Goal: Transaction & Acquisition: Purchase product/service

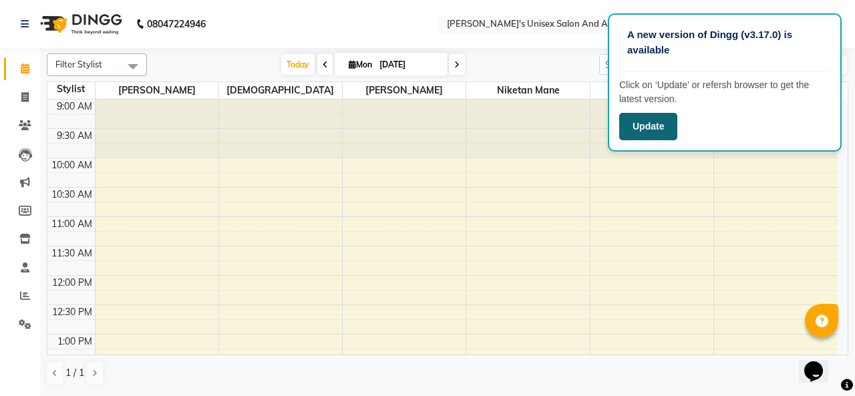
click at [641, 132] on button "Update" at bounding box center [648, 126] width 58 height 27
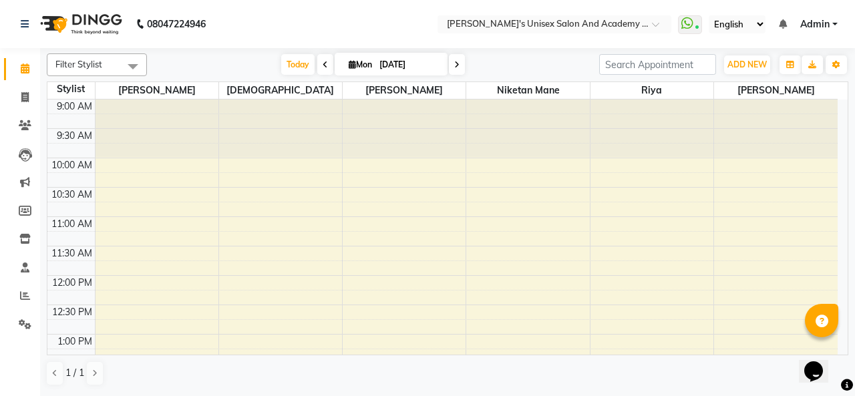
click at [59, 120] on td at bounding box center [70, 121] width 47 height 15
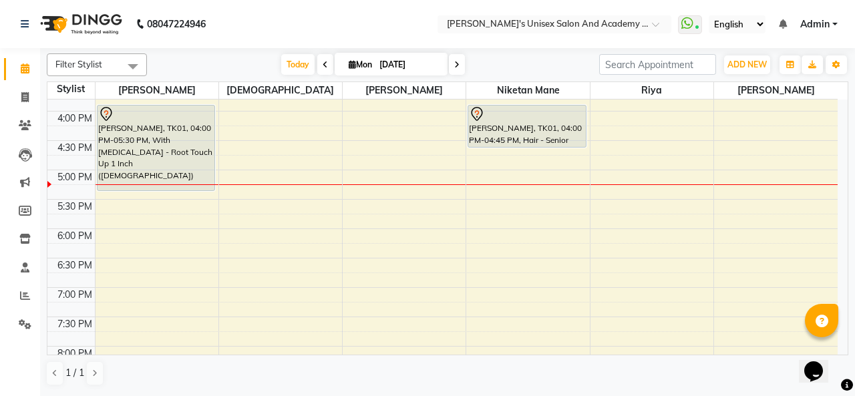
scroll to position [401, 0]
click at [763, 223] on div "9:00 AM 9:30 AM 10:00 AM 10:30 AM 11:00 AM 11:30 AM 12:00 PM 12:30 PM 1:00 PM 1…" at bounding box center [442, 110] width 790 height 822
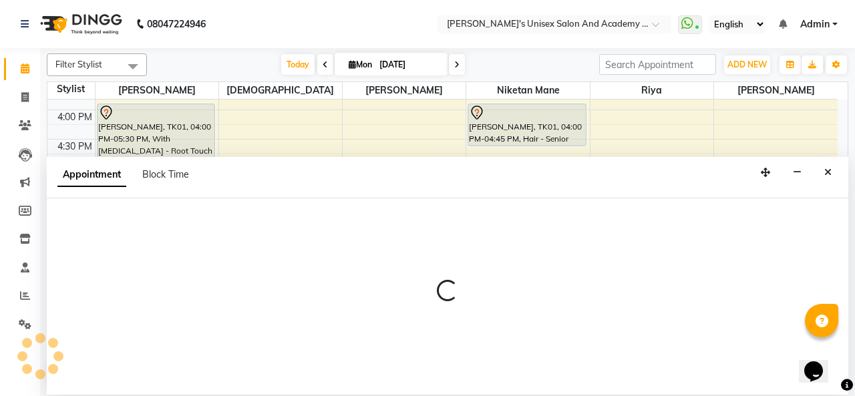
select select "85256"
select select "tentative"
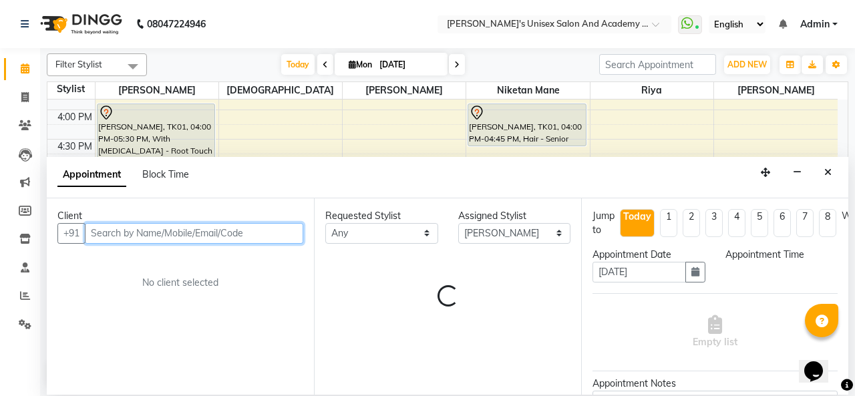
select select "1080"
click at [115, 237] on input "text" at bounding box center [194, 233] width 218 height 21
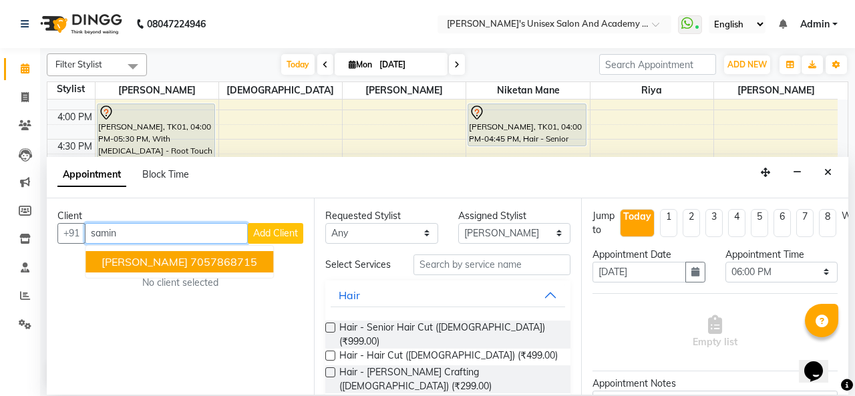
click at [194, 255] on ngb-highlight "7057868715" at bounding box center [223, 261] width 67 height 13
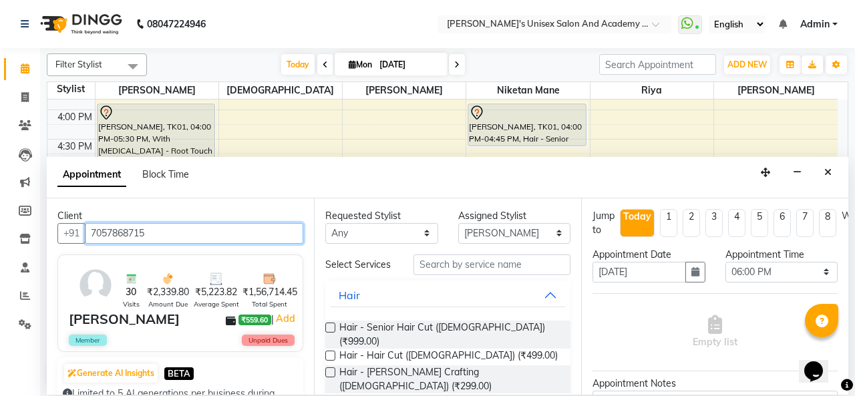
type input "7057868715"
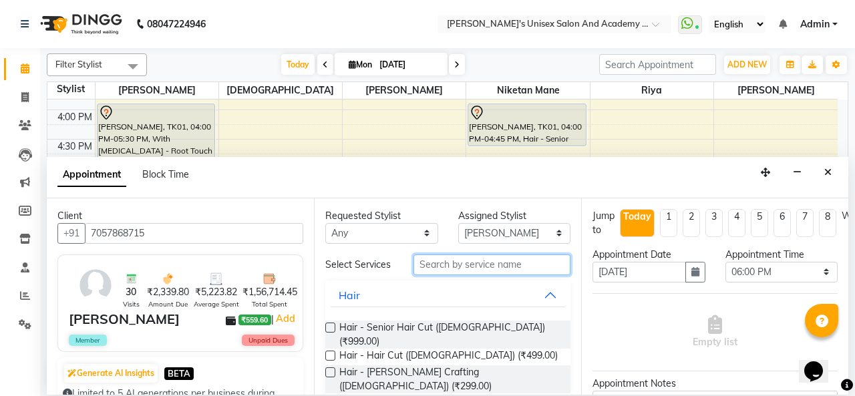
click at [445, 263] on input "text" at bounding box center [491, 264] width 157 height 21
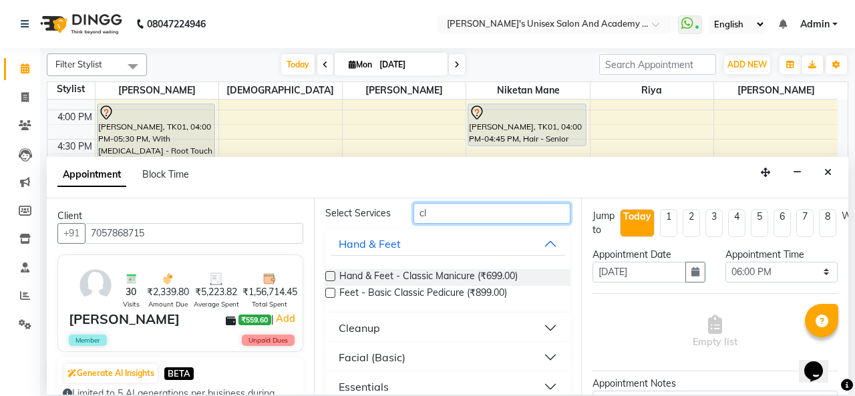
scroll to position [98, 0]
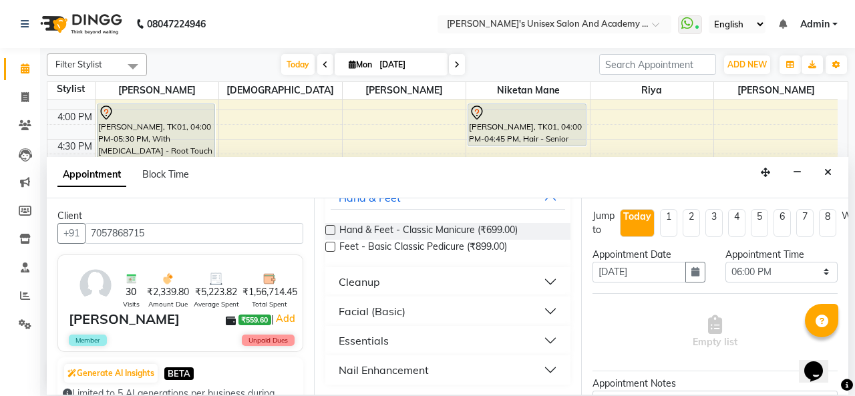
click at [452, 315] on button "Facial (Basic)" at bounding box center [448, 311] width 234 height 24
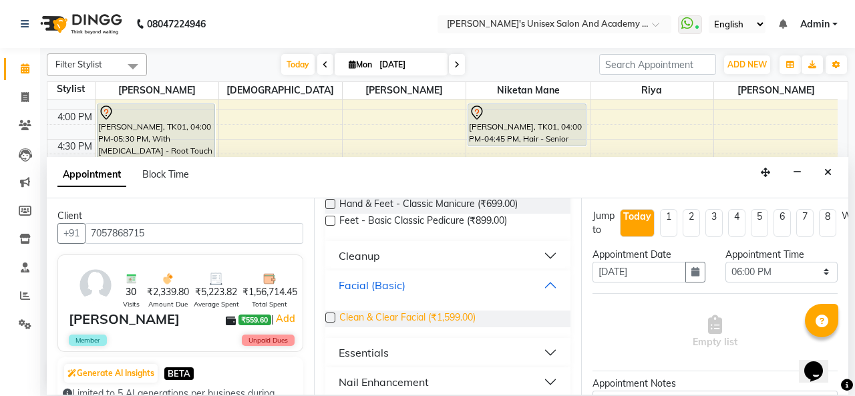
scroll to position [136, 0]
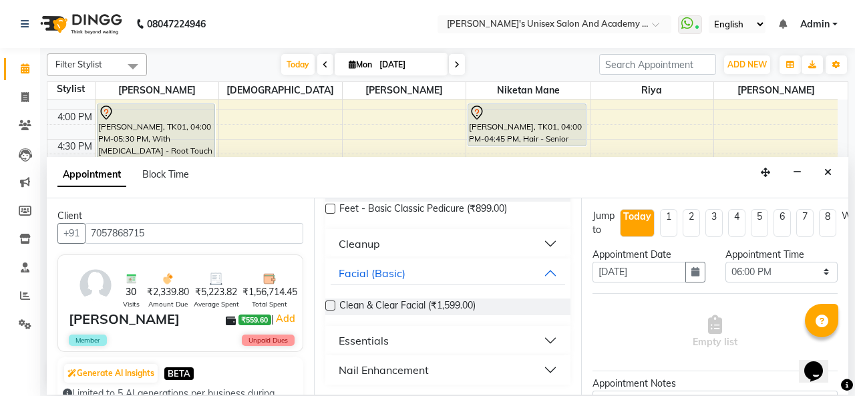
click at [453, 343] on button "Essentials" at bounding box center [448, 341] width 234 height 24
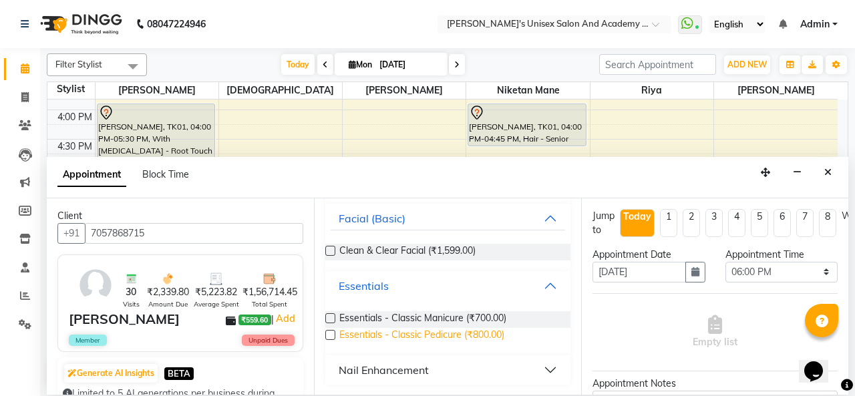
scroll to position [0, 0]
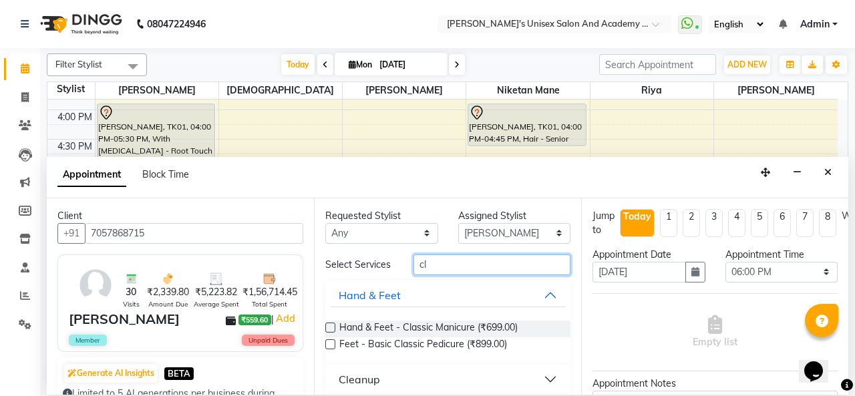
click at [476, 264] on input "cl" at bounding box center [491, 264] width 157 height 21
type input "c"
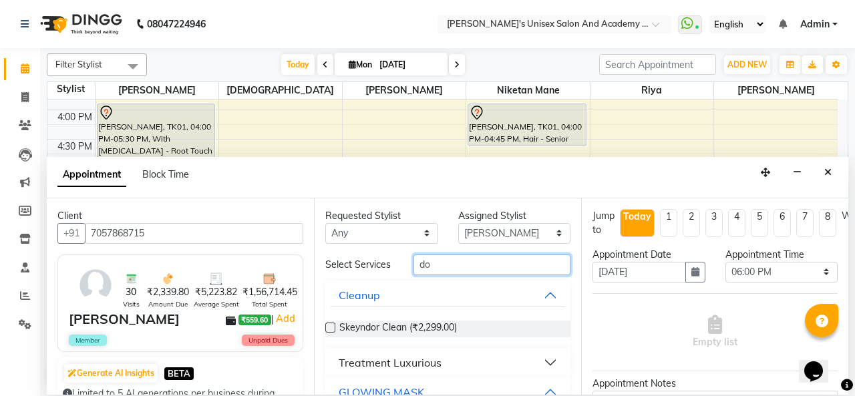
type input "do"
click at [327, 327] on label at bounding box center [330, 328] width 10 height 10
click at [327, 327] on input "checkbox" at bounding box center [329, 329] width 9 height 9
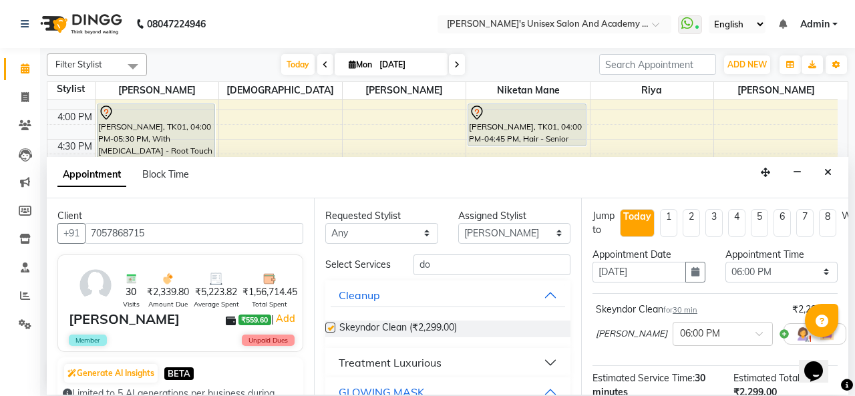
checkbox input "false"
click at [466, 269] on input "do" at bounding box center [491, 264] width 157 height 21
type input "d"
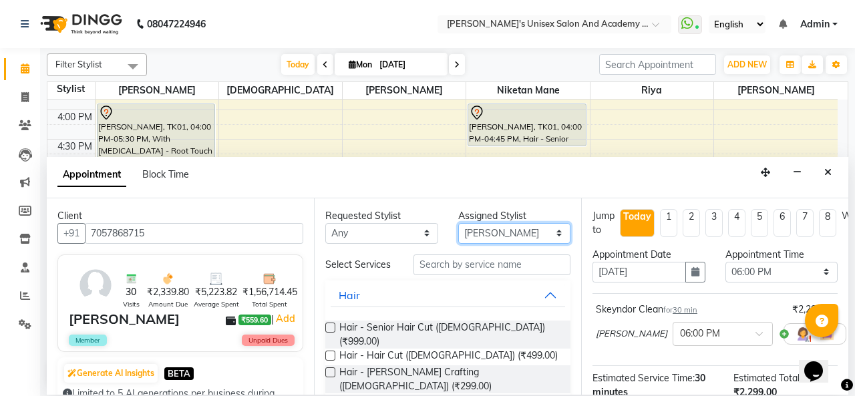
click at [492, 232] on select "Select [PERSON_NAME] [PERSON_NAME] Niketan Mane [PERSON_NAME] Sakshey Chandlaa …" at bounding box center [514, 233] width 113 height 21
select select "9923"
click at [458, 223] on select "Select [PERSON_NAME] [PERSON_NAME] Niketan Mane [PERSON_NAME] Sakshey Chandlaa …" at bounding box center [514, 233] width 113 height 21
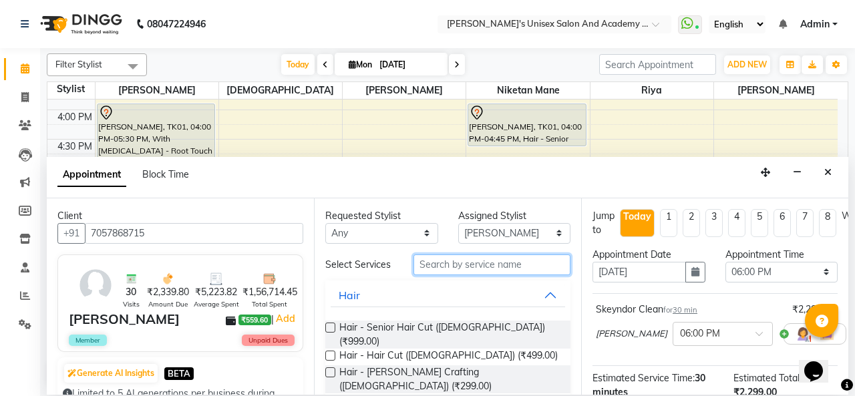
click at [454, 269] on input "text" at bounding box center [491, 264] width 157 height 21
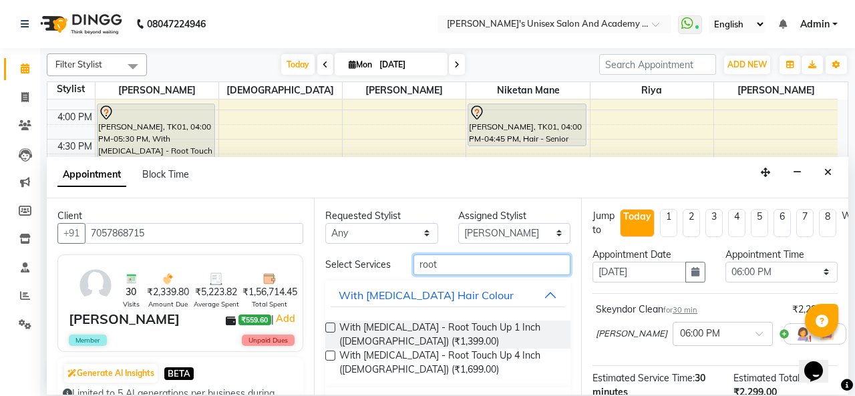
type input "root"
click at [333, 327] on label at bounding box center [330, 328] width 10 height 10
click at [333, 327] on input "checkbox" at bounding box center [329, 329] width 9 height 9
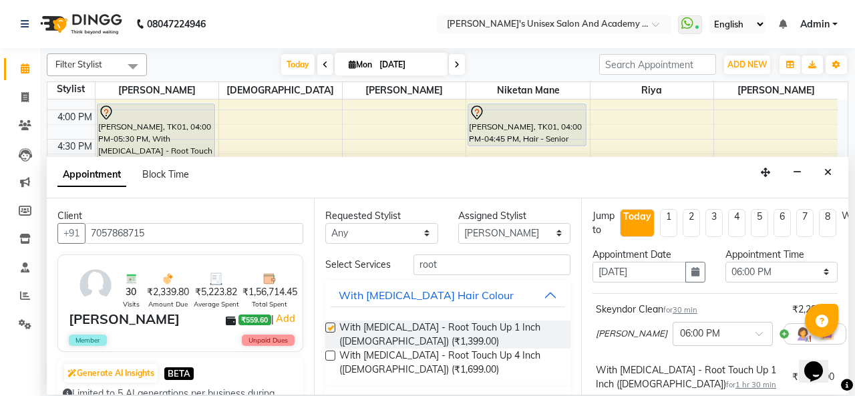
checkbox input "false"
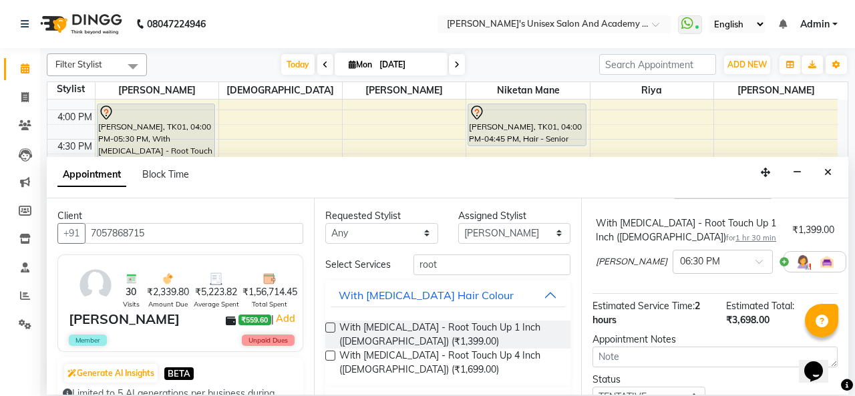
scroll to position [257, 0]
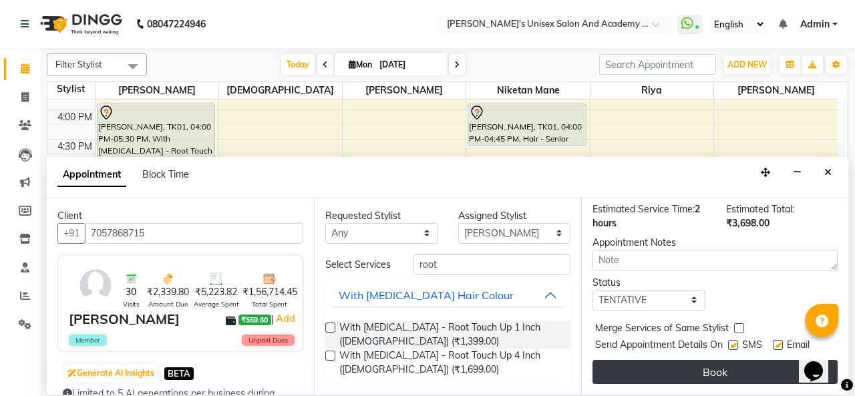
click at [689, 365] on button "Book" at bounding box center [714, 372] width 245 height 24
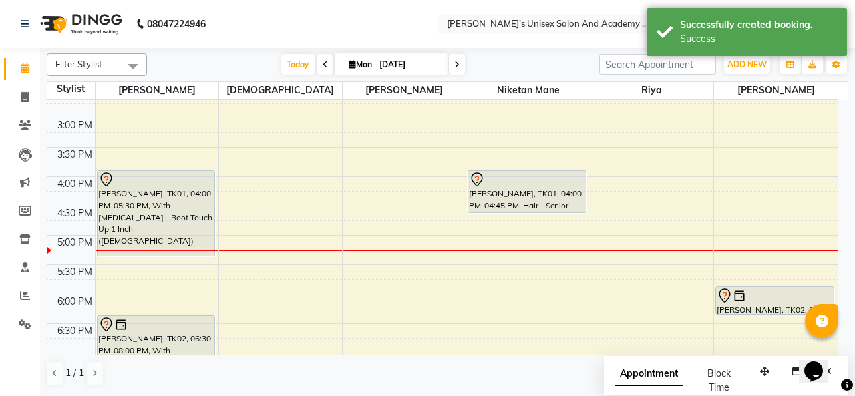
scroll to position [267, 0]
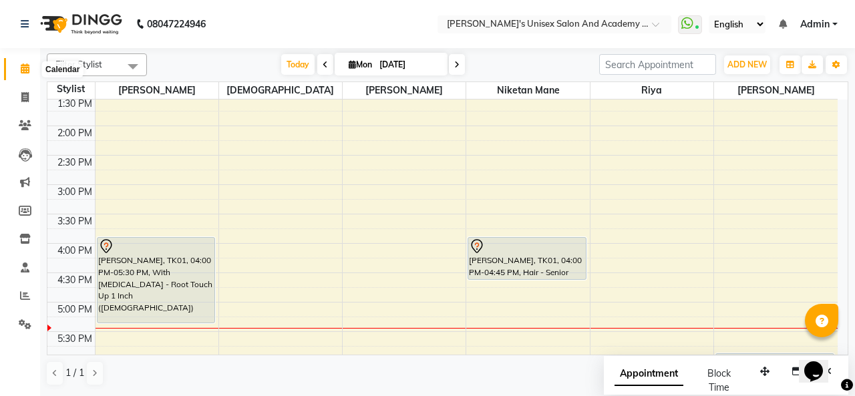
click at [21, 70] on icon at bounding box center [25, 68] width 9 height 10
click at [18, 100] on span at bounding box center [24, 97] width 23 height 15
select select "665"
select select "service"
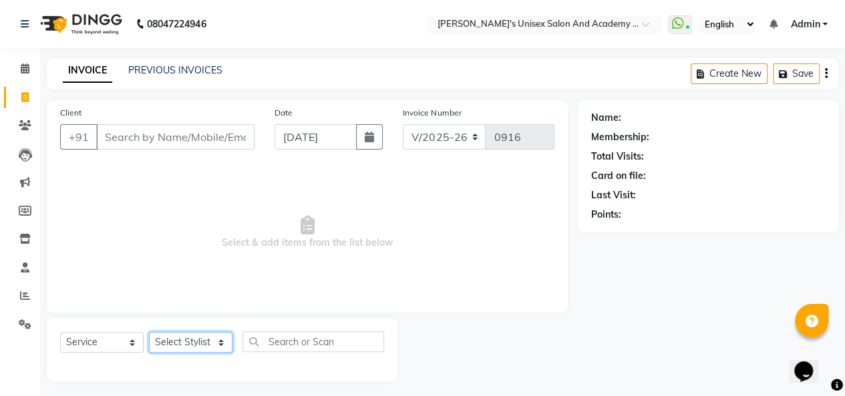
click at [188, 344] on select "Select Stylist [PERSON_NAME] [PERSON_NAME] Niketan Mane [PERSON_NAME] Sakshey C…" at bounding box center [190, 342] width 83 height 21
click at [144, 138] on input "Client" at bounding box center [175, 136] width 158 height 25
click at [155, 138] on input "Client" at bounding box center [175, 136] width 158 height 25
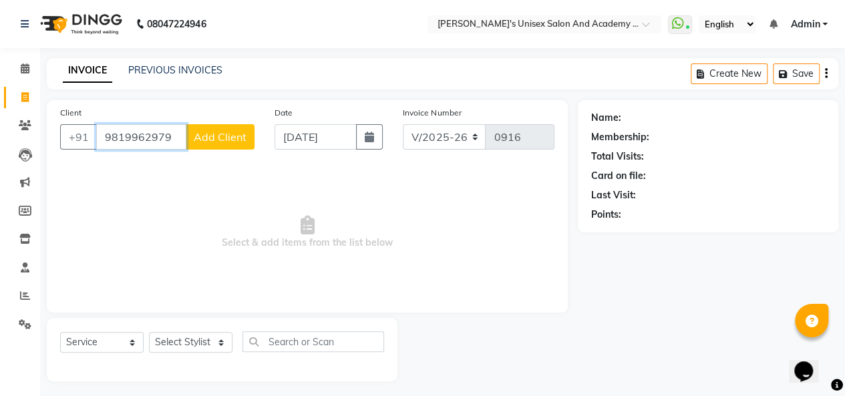
type input "9819962979"
click at [227, 125] on button "Add Client" at bounding box center [220, 136] width 69 height 25
select select "22"
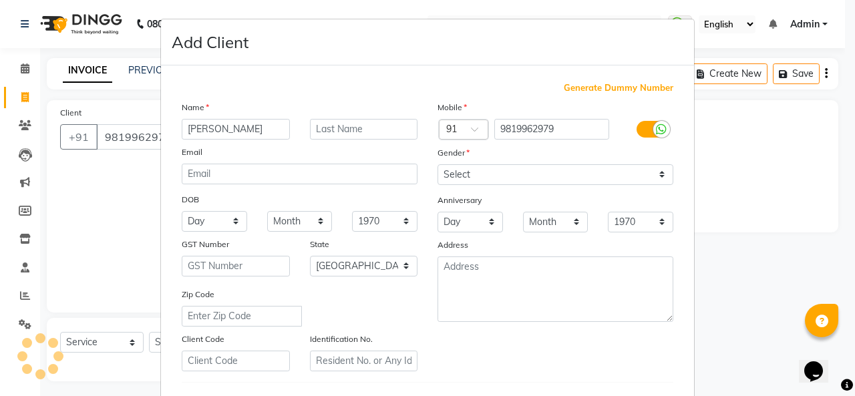
type input "[PERSON_NAME]"
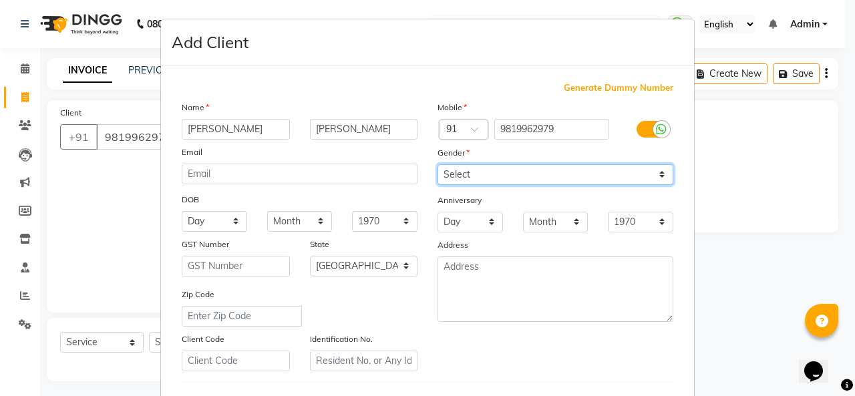
click at [472, 177] on select "Select [DEMOGRAPHIC_DATA] [DEMOGRAPHIC_DATA] Other Prefer Not To Say" at bounding box center [556, 174] width 236 height 21
select select "[DEMOGRAPHIC_DATA]"
click at [438, 164] on select "Select [DEMOGRAPHIC_DATA] [DEMOGRAPHIC_DATA] Other Prefer Not To Say" at bounding box center [556, 174] width 236 height 21
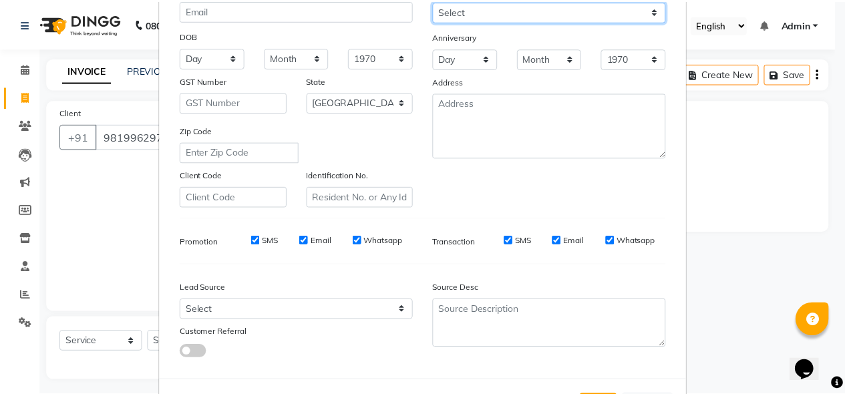
scroll to position [218, 0]
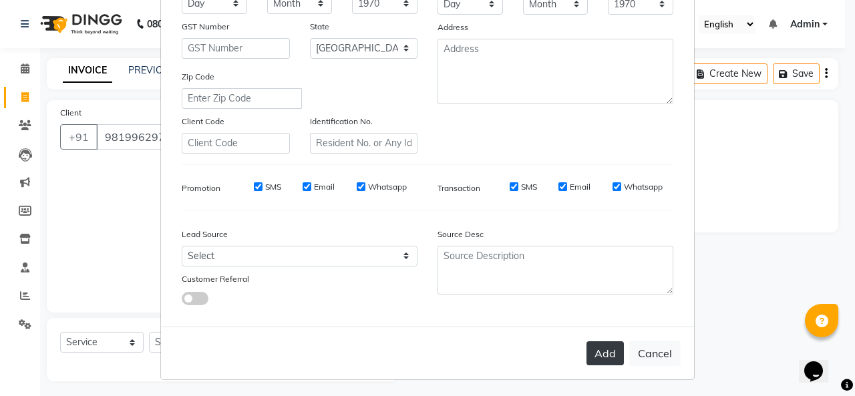
click at [598, 343] on button "Add" at bounding box center [604, 353] width 37 height 24
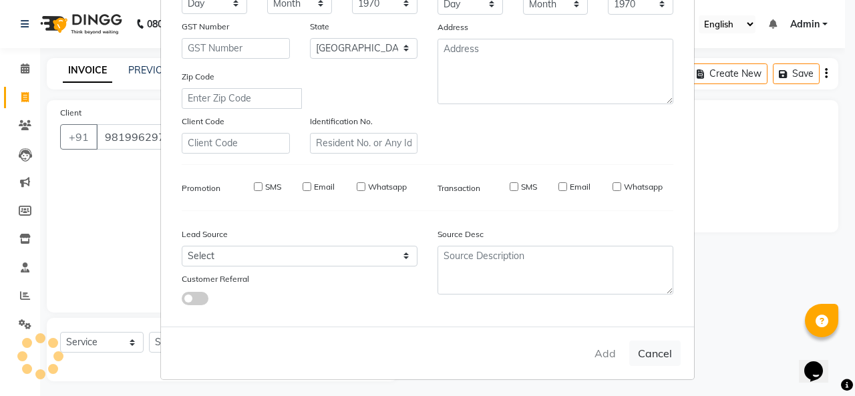
select select
select select "null"
select select
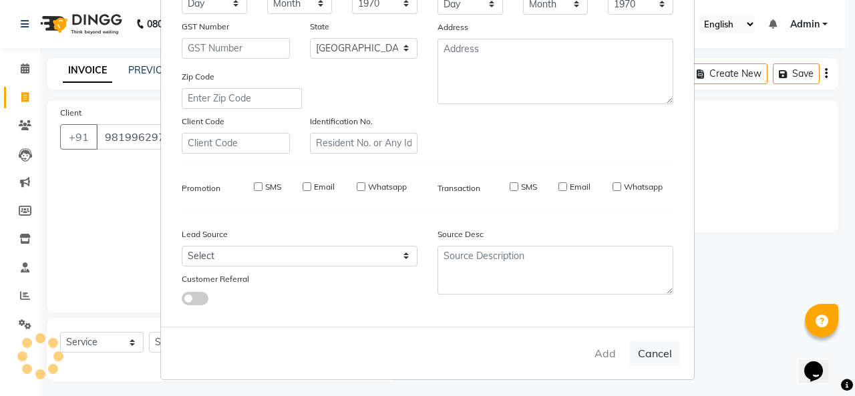
select select
checkbox input "false"
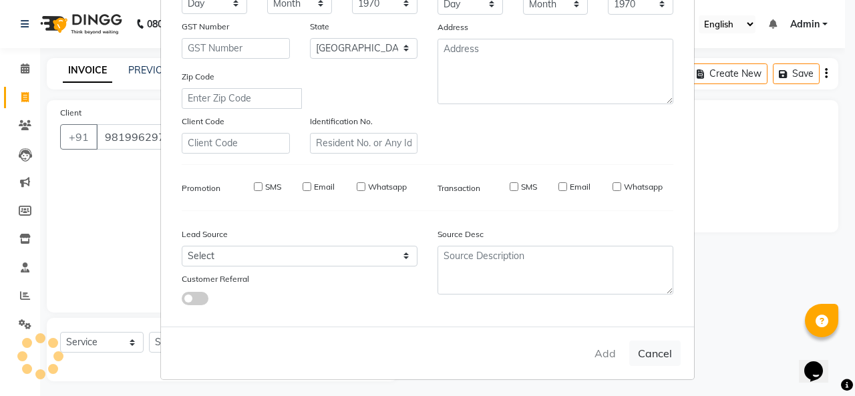
checkbox input "false"
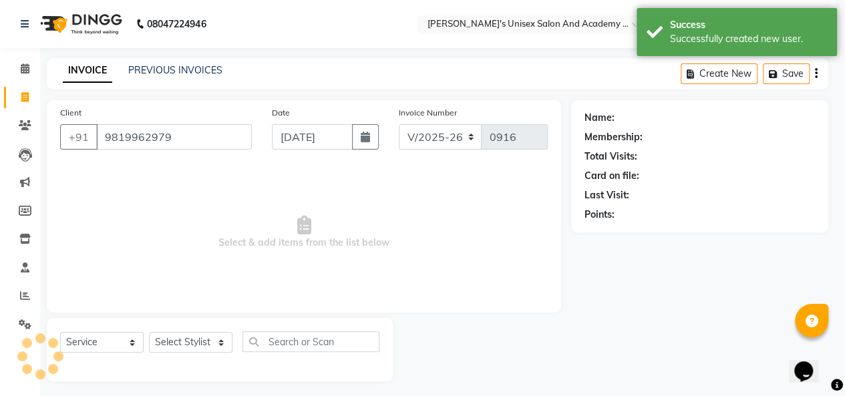
select select "1: Object"
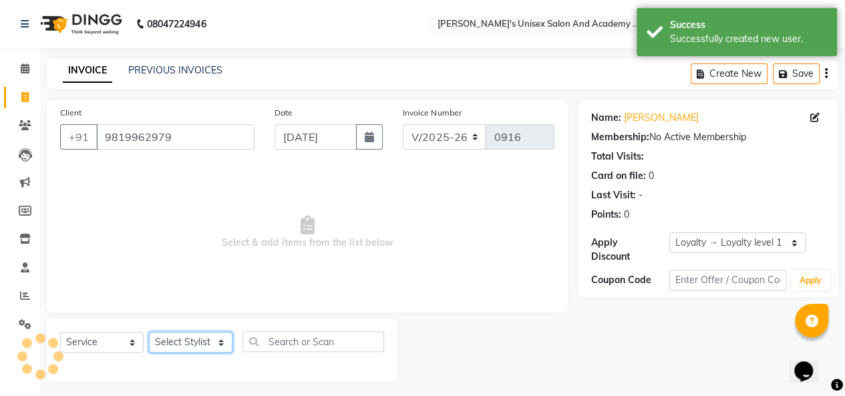
click at [194, 348] on select "Select Stylist [PERSON_NAME] [PERSON_NAME] Niketan Mane [PERSON_NAME] Sakshey C…" at bounding box center [190, 342] width 83 height 21
select select "85256"
click at [149, 332] on select "Select Stylist [PERSON_NAME] [PERSON_NAME] Niketan Mane [PERSON_NAME] Sakshey C…" at bounding box center [190, 342] width 83 height 21
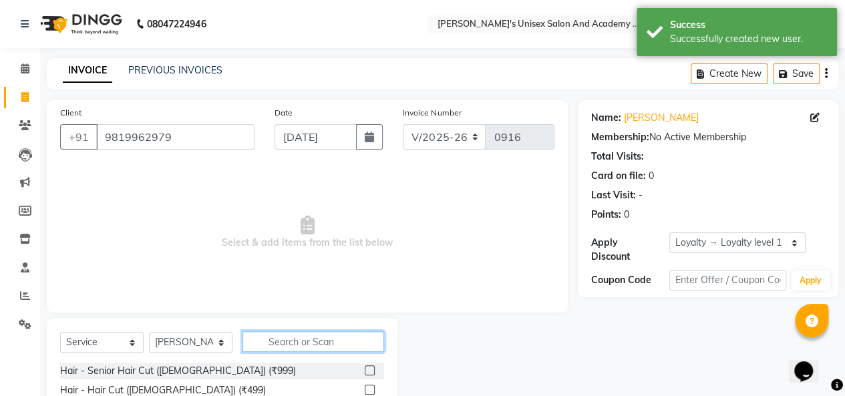
click at [292, 349] on input "text" at bounding box center [313, 341] width 142 height 21
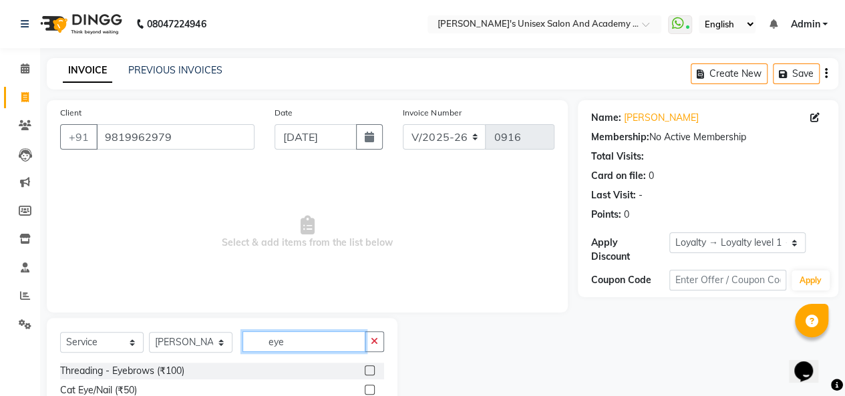
type input "eye"
click at [369, 370] on label at bounding box center [370, 370] width 10 height 10
click at [369, 370] on input "checkbox" at bounding box center [369, 371] width 9 height 9
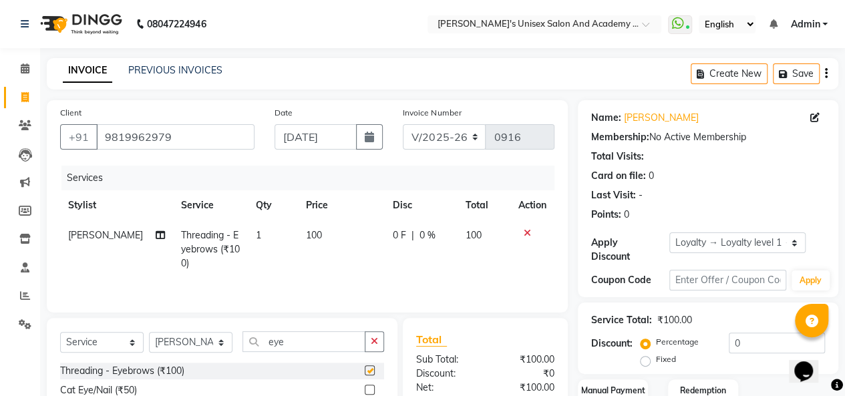
checkbox input "false"
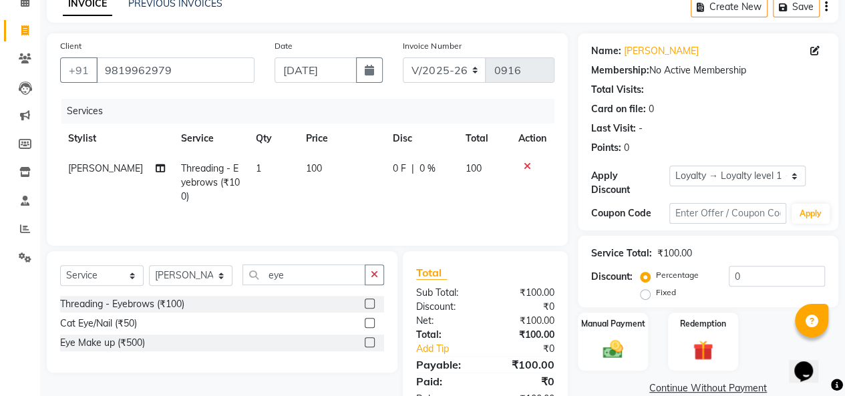
scroll to position [110, 0]
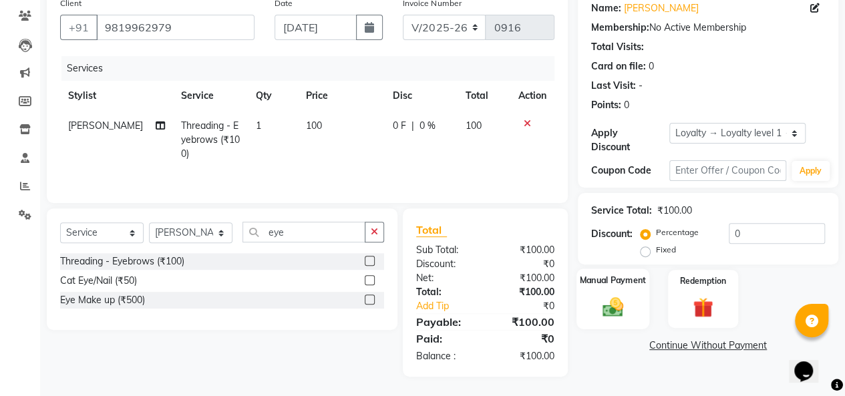
click at [623, 305] on img at bounding box center [613, 307] width 34 height 24
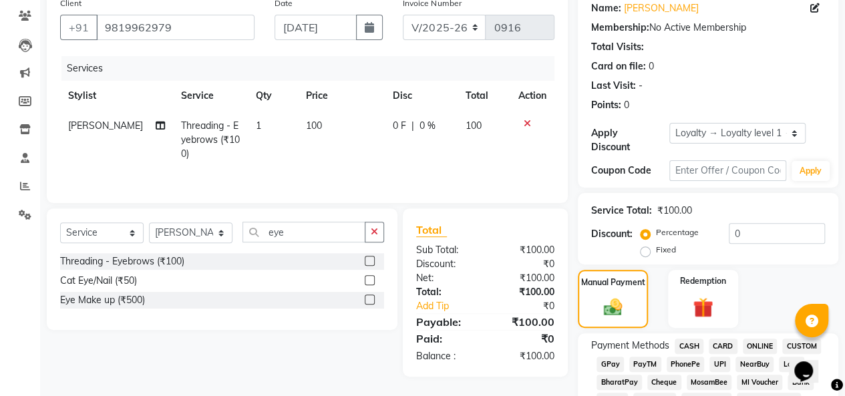
click at [722, 367] on span "UPI" at bounding box center [719, 364] width 21 height 15
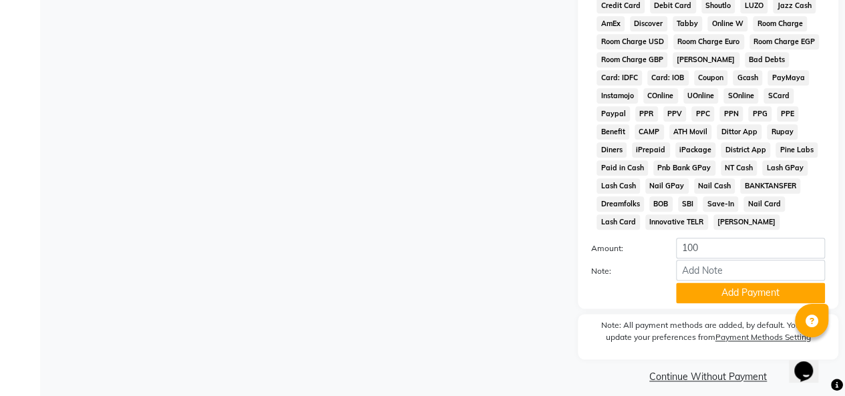
scroll to position [699, 0]
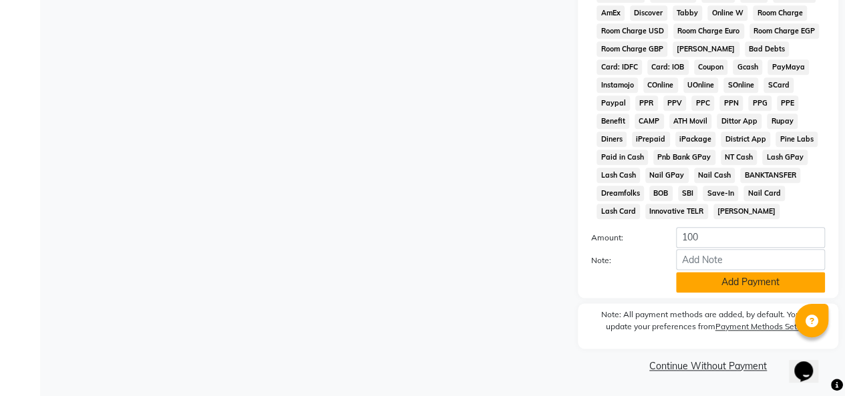
click at [728, 281] on button "Add Payment" at bounding box center [750, 282] width 149 height 21
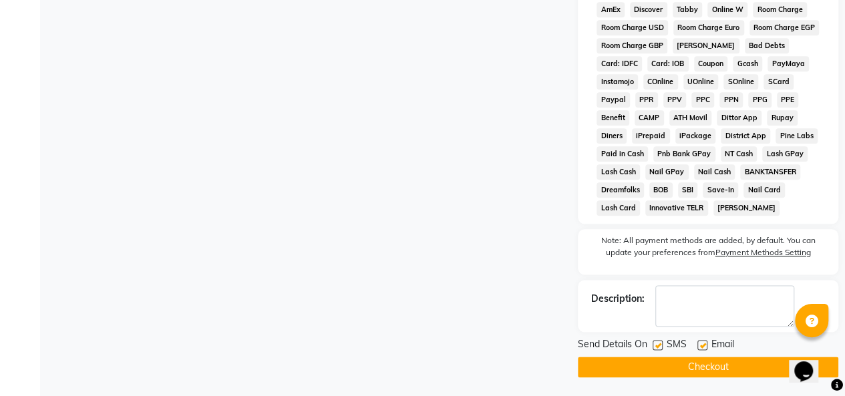
click at [623, 366] on button "Checkout" at bounding box center [708, 367] width 260 height 21
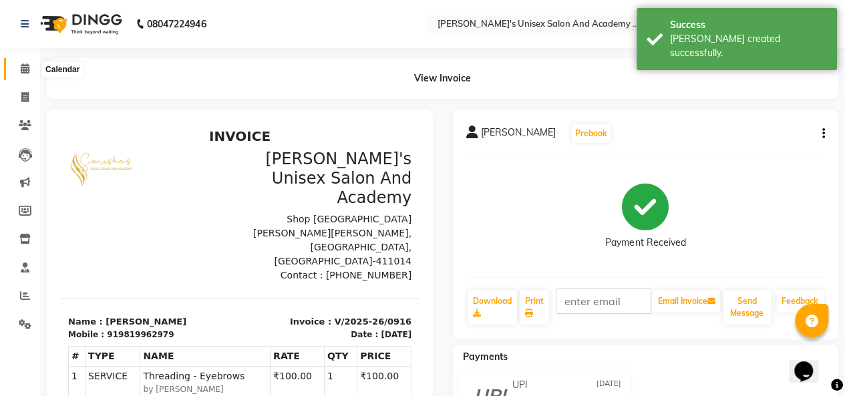
click at [27, 73] on icon at bounding box center [25, 68] width 9 height 10
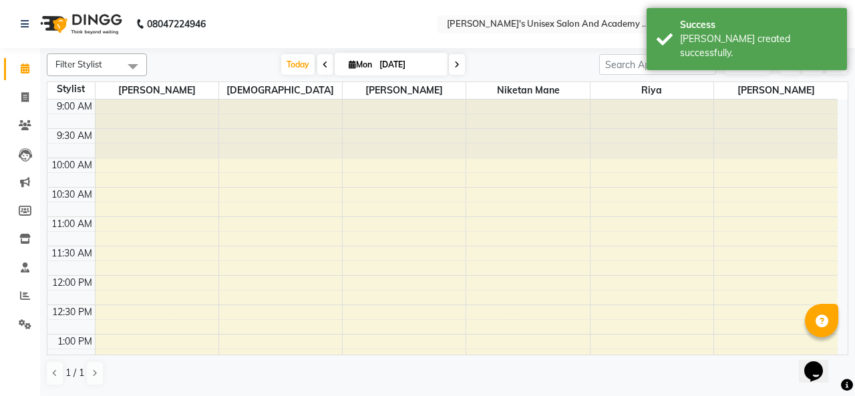
click at [360, 66] on span "Mon" at bounding box center [360, 64] width 30 height 10
select select "9"
select select "2025"
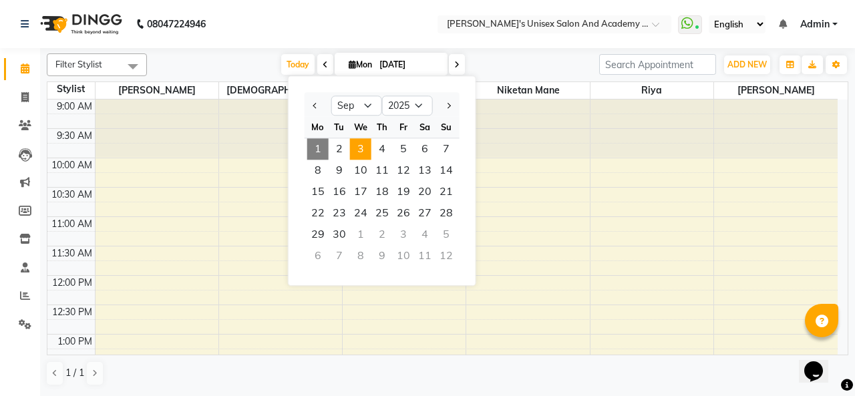
click at [363, 158] on span "3" at bounding box center [360, 148] width 21 height 21
type input "[DATE]"
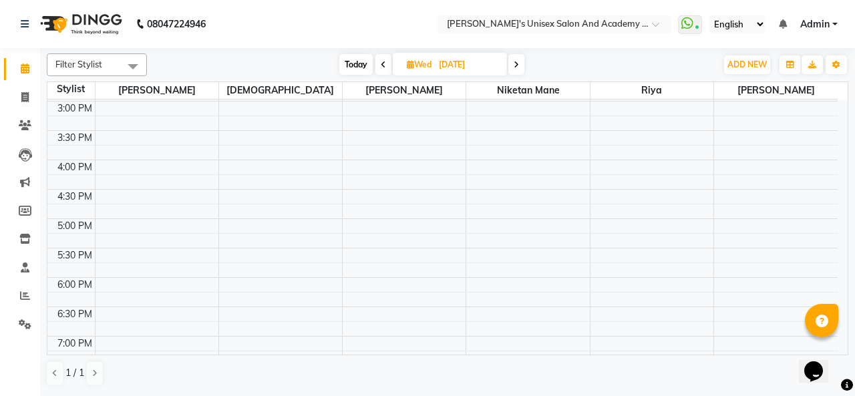
scroll to position [330, 0]
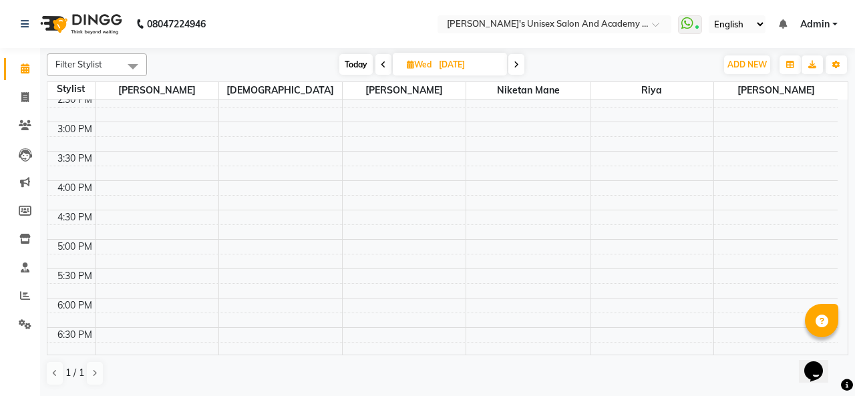
click at [738, 243] on div "9:00 AM 9:30 AM 10:00 AM 10:30 AM 11:00 AM 11:30 AM 12:00 PM 12:30 PM 1:00 PM 1…" at bounding box center [442, 181] width 790 height 822
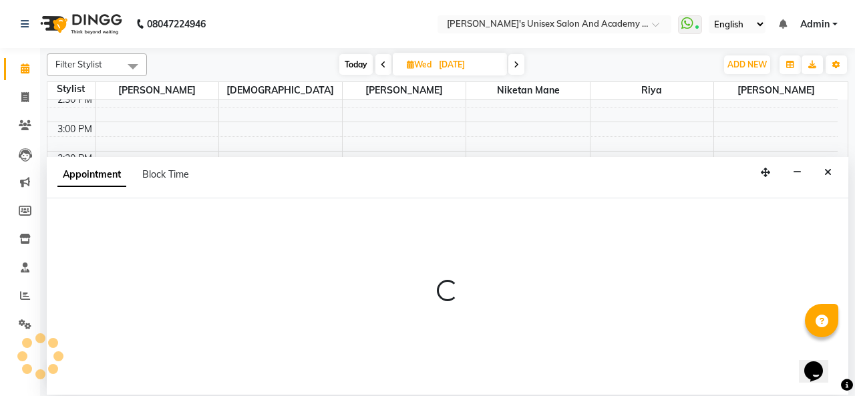
select select "85256"
select select "1020"
select select "tentative"
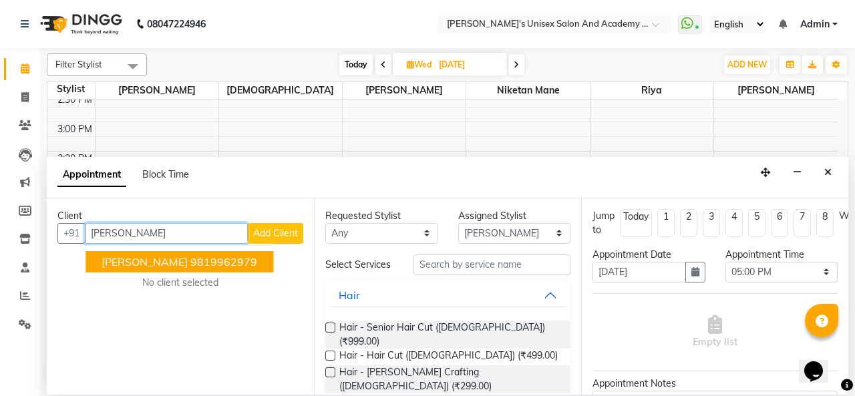
click at [138, 261] on span "[PERSON_NAME]" at bounding box center [145, 261] width 86 height 13
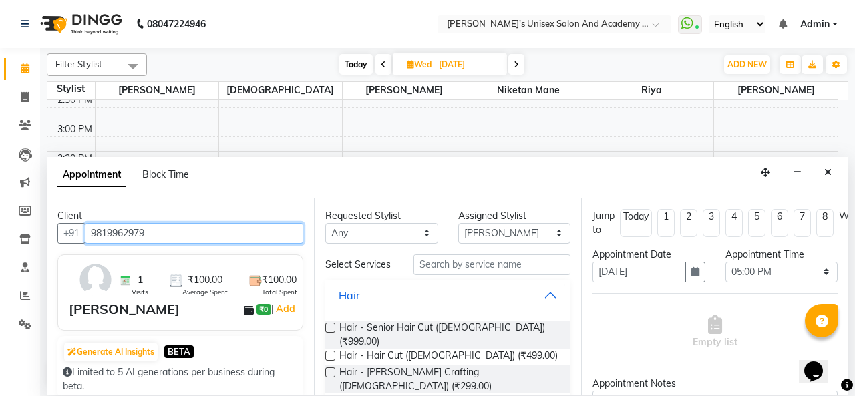
type input "9819962979"
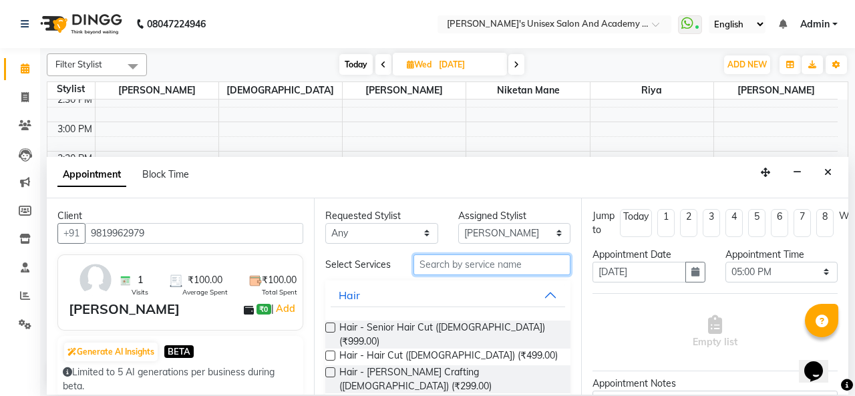
click at [424, 267] on input "text" at bounding box center [491, 264] width 157 height 21
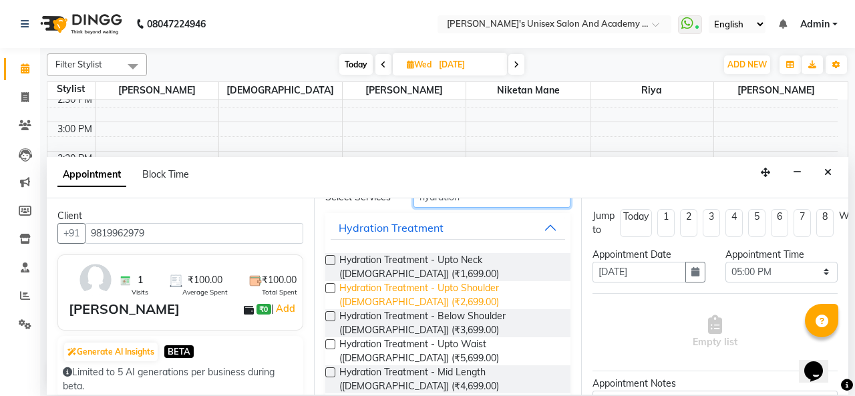
scroll to position [132, 0]
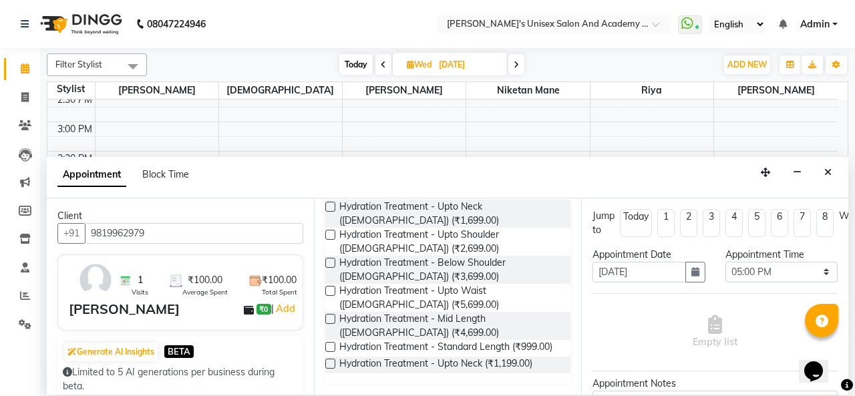
type input "hydration"
click at [329, 258] on label at bounding box center [330, 263] width 10 height 10
click at [329, 260] on input "checkbox" at bounding box center [329, 264] width 9 height 9
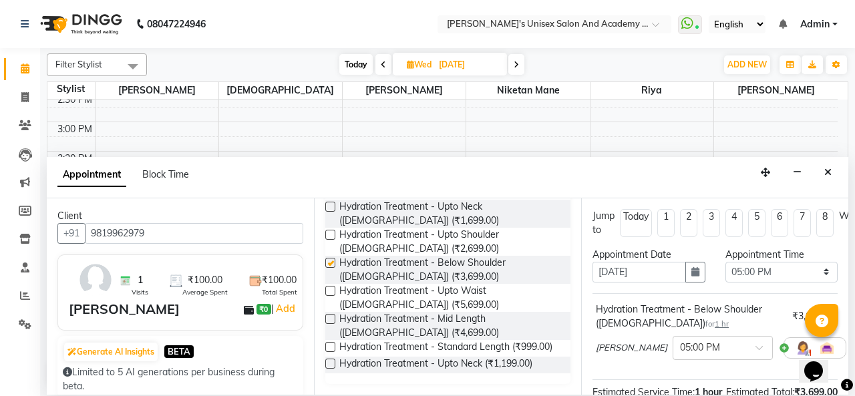
checkbox input "false"
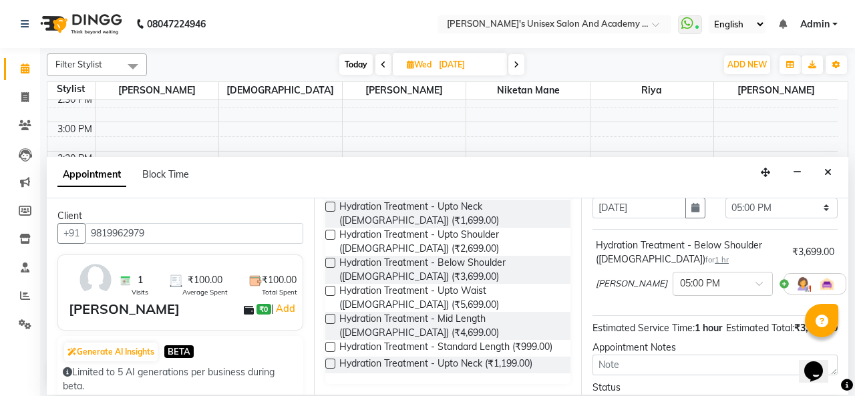
scroll to position [194, 0]
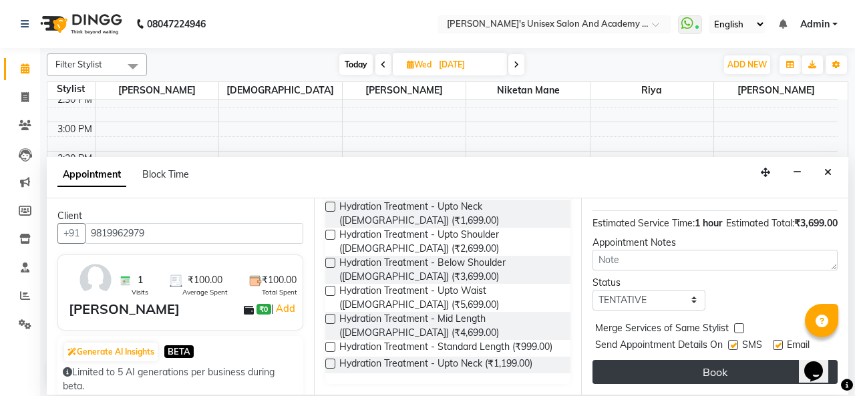
click at [720, 360] on button "Book" at bounding box center [714, 372] width 245 height 24
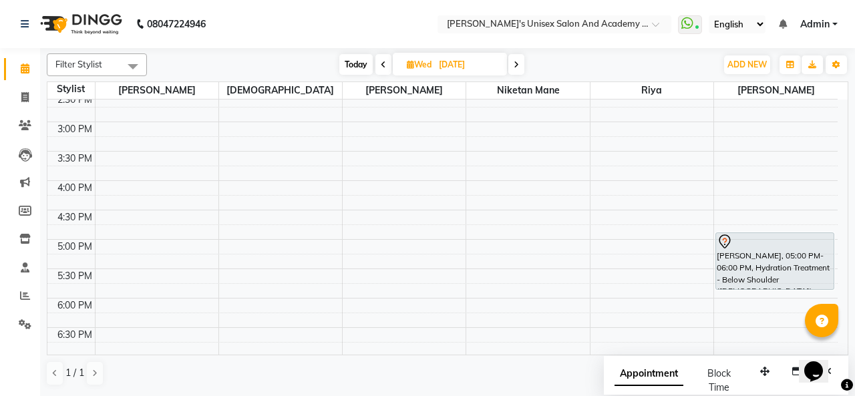
click at [346, 65] on span "Today" at bounding box center [355, 64] width 33 height 21
type input "[DATE]"
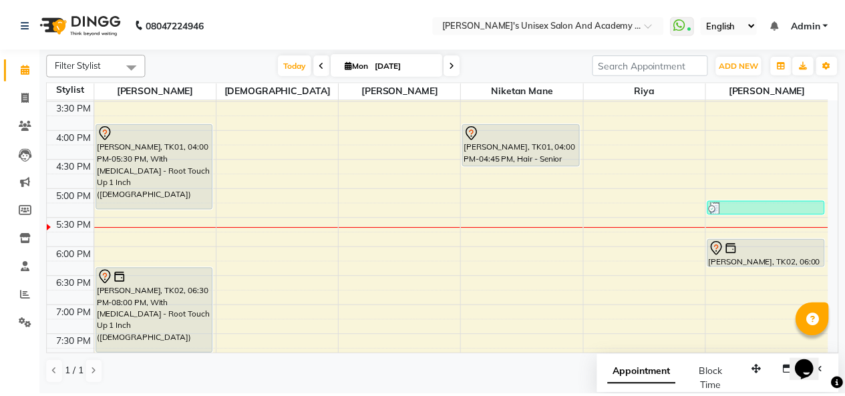
scroll to position [354, 0]
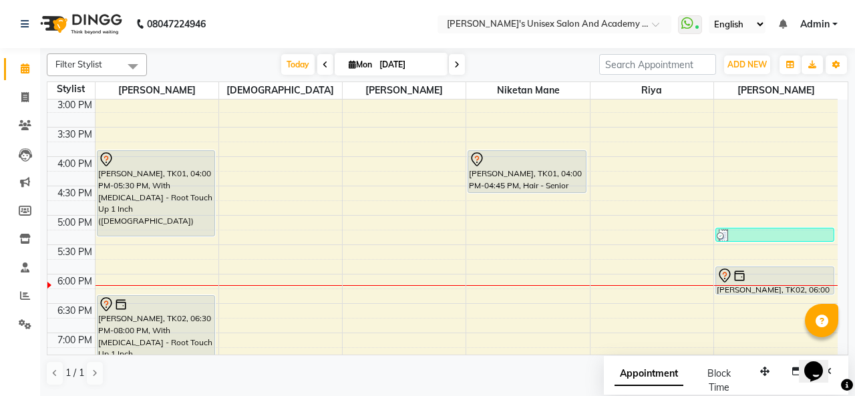
click at [733, 237] on div at bounding box center [775, 235] width 116 height 13
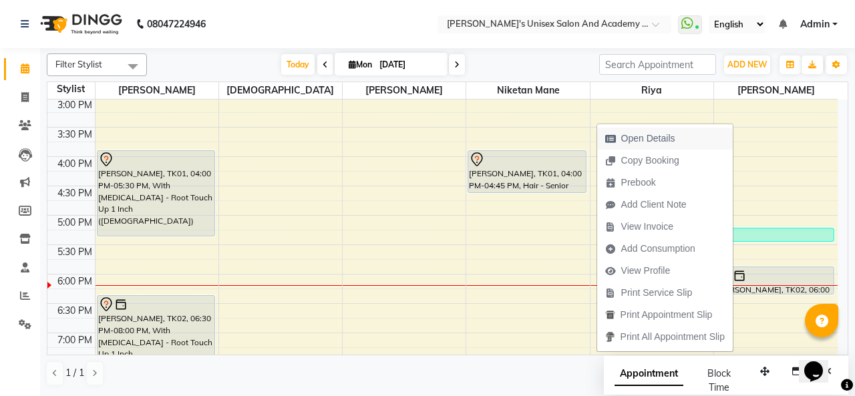
click at [689, 140] on button "Open Details" at bounding box center [665, 139] width 136 height 22
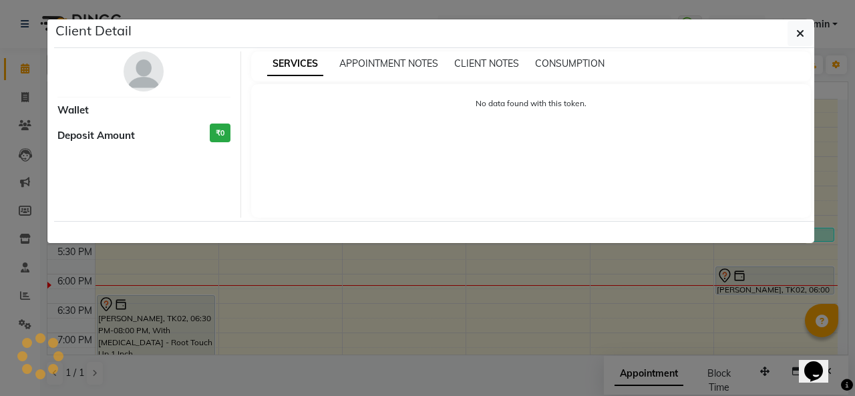
select select "3"
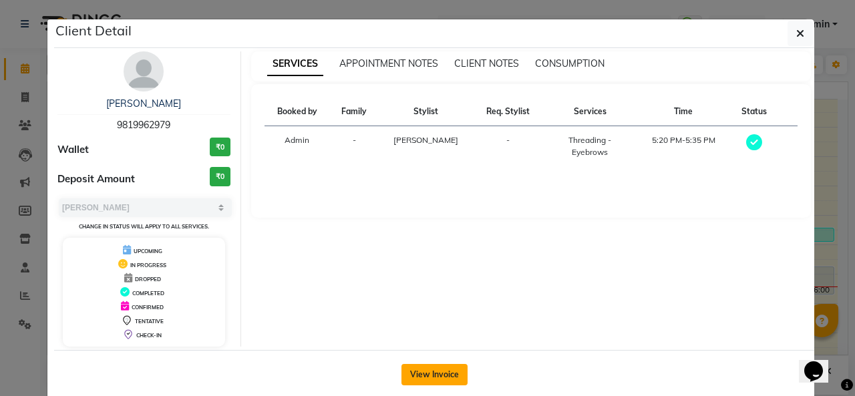
click at [435, 377] on button "View Invoice" at bounding box center [434, 374] width 66 height 21
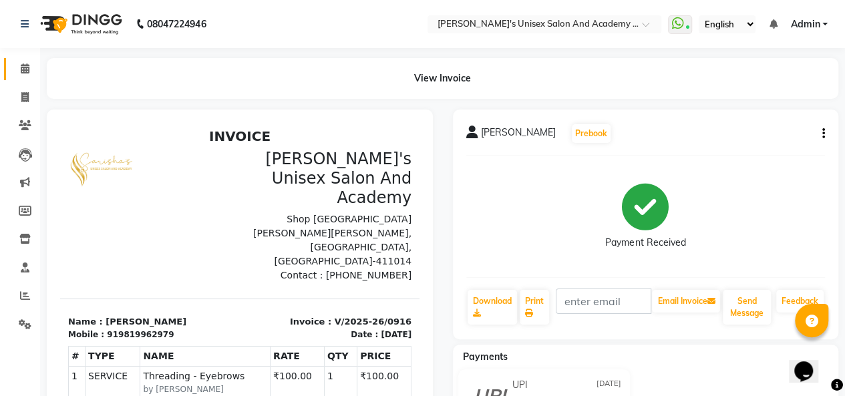
click at [35, 70] on span at bounding box center [24, 68] width 23 height 15
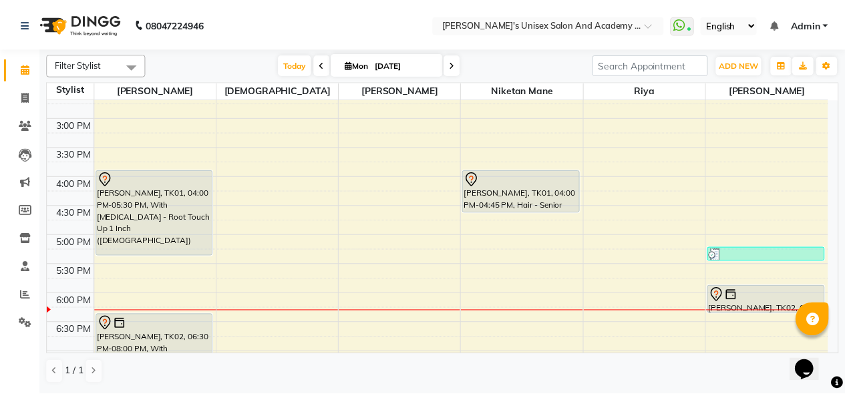
scroll to position [401, 0]
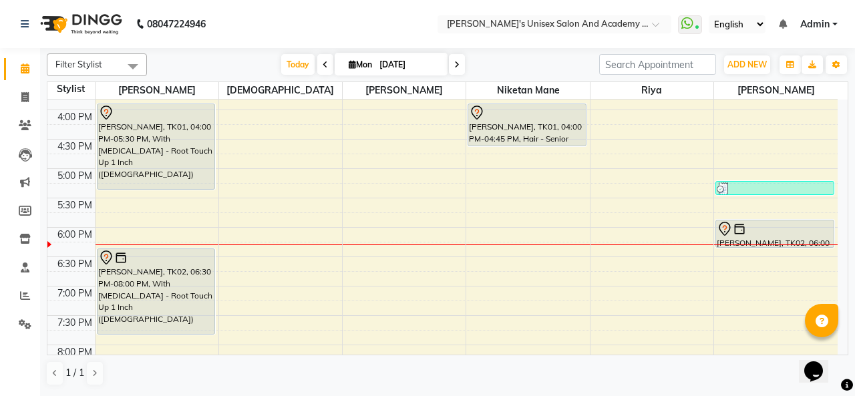
click at [136, 139] on div "[PERSON_NAME], TK01, 04:00 PM-05:30 PM, With [MEDICAL_DATA] - Root Touch Up 1 I…" at bounding box center [157, 146] width 118 height 85
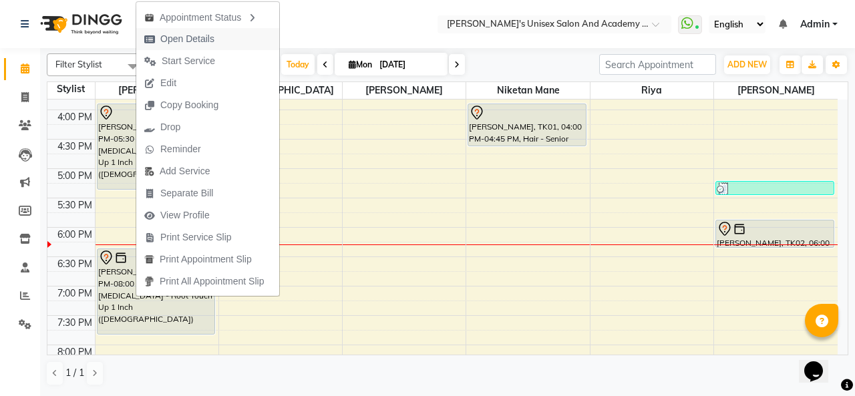
click at [176, 34] on span "Open Details" at bounding box center [187, 39] width 54 height 14
select select "7"
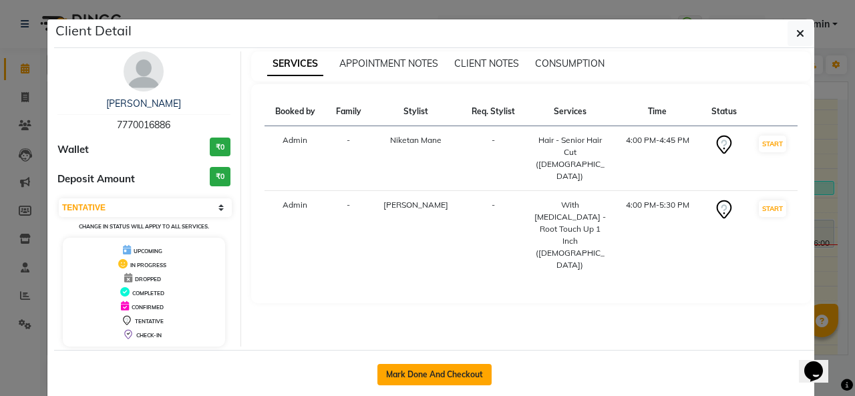
click at [440, 369] on button "Mark Done And Checkout" at bounding box center [434, 374] width 114 height 21
select select "service"
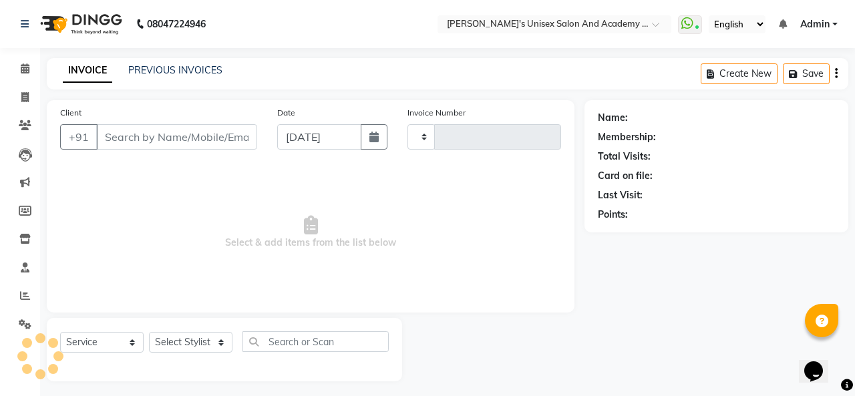
type input "0917"
select select "665"
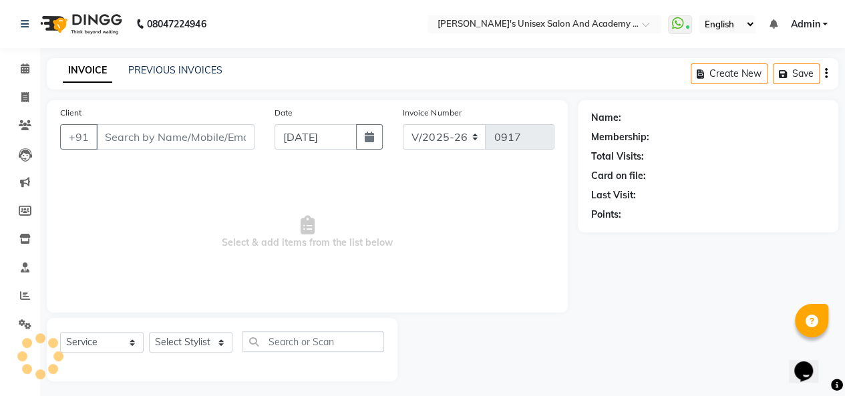
type input "7770016886"
select select "43907"
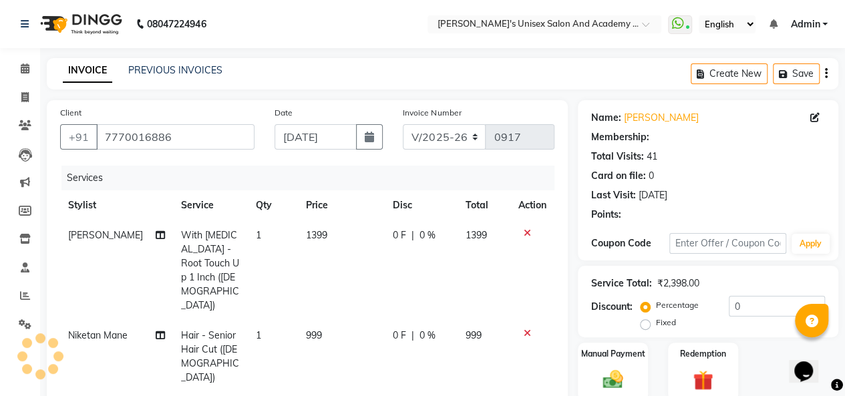
select select "2: Object"
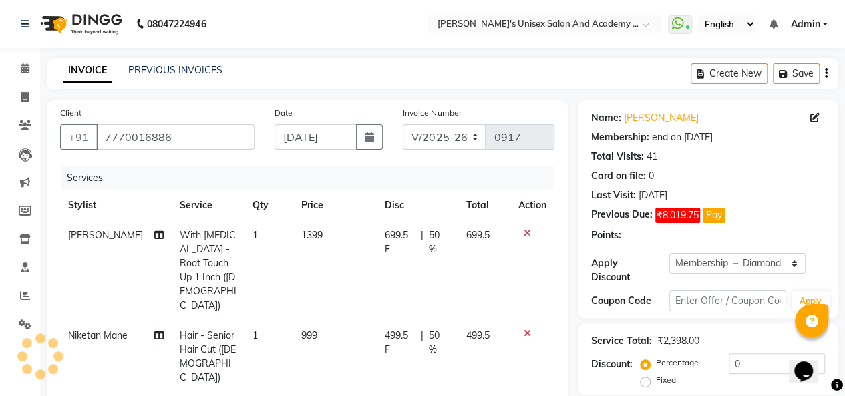
type input "50"
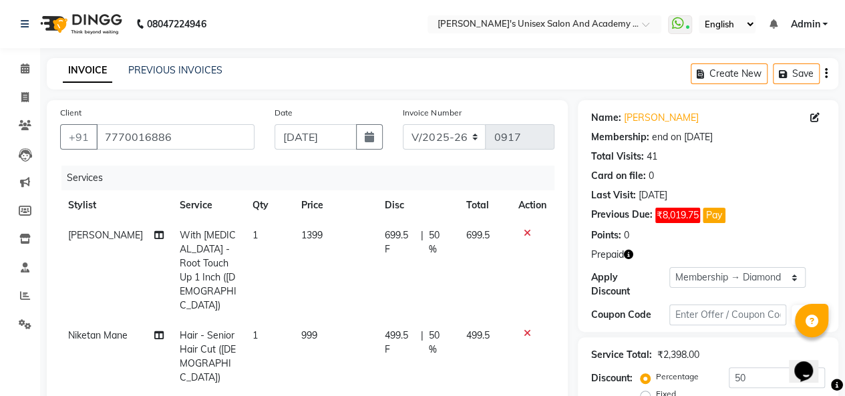
scroll to position [67, 0]
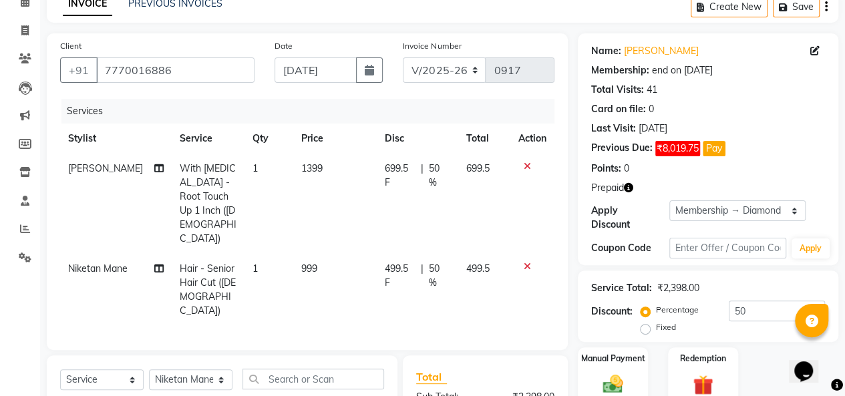
click at [526, 262] on icon at bounding box center [527, 266] width 7 height 9
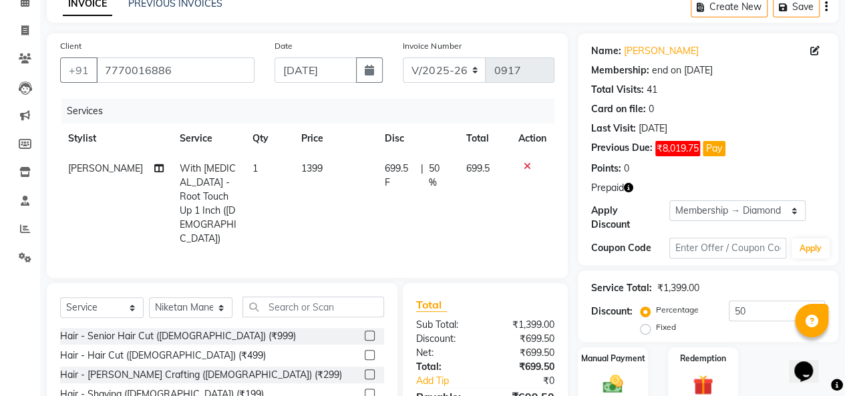
scroll to position [134, 0]
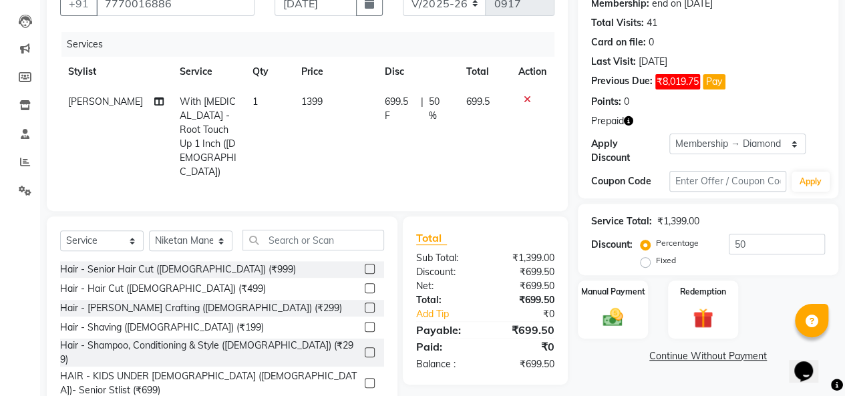
click at [184, 118] on span "With [MEDICAL_DATA] - Root Touch Up 1 Inch ([DEMOGRAPHIC_DATA])" at bounding box center [208, 137] width 57 height 82
select select "9923"
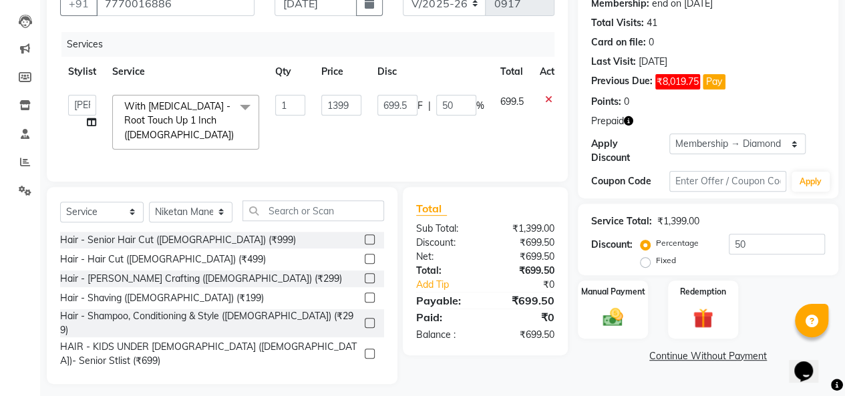
click at [188, 112] on span "With [MEDICAL_DATA] - Root Touch Up 1 Inch ([DEMOGRAPHIC_DATA]) x" at bounding box center [182, 121] width 122 height 43
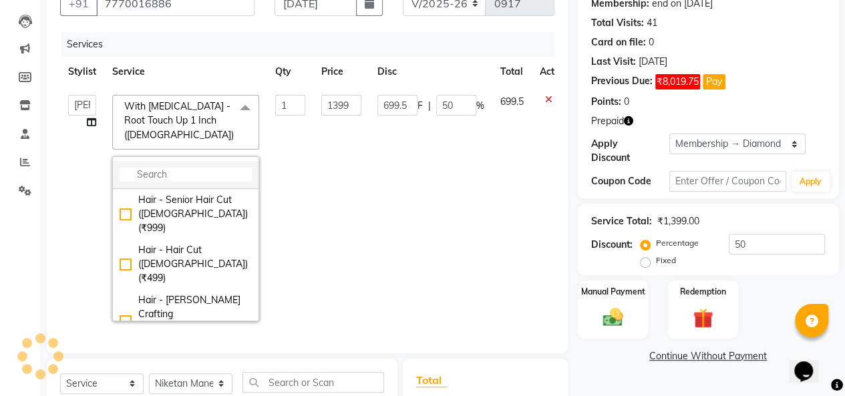
click at [185, 172] on input "multiselect-search" at bounding box center [186, 175] width 132 height 14
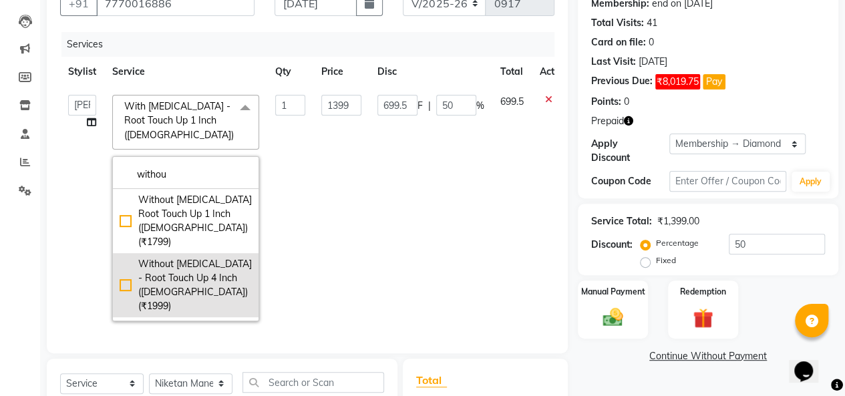
type input "withou"
click at [126, 265] on div "Without [MEDICAL_DATA] - Root Touch Up 4 Inch ([DEMOGRAPHIC_DATA]) (₹1999)" at bounding box center [186, 285] width 132 height 56
checkbox input "true"
type input "1999"
type input "999.5"
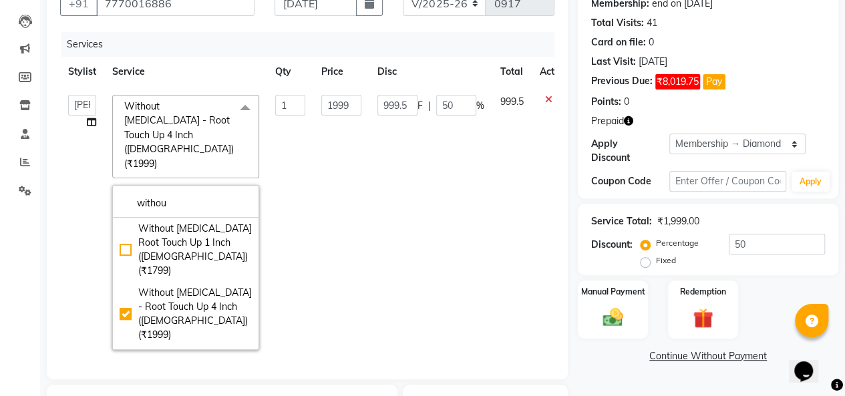
click at [325, 260] on td "1999" at bounding box center [341, 222] width 56 height 271
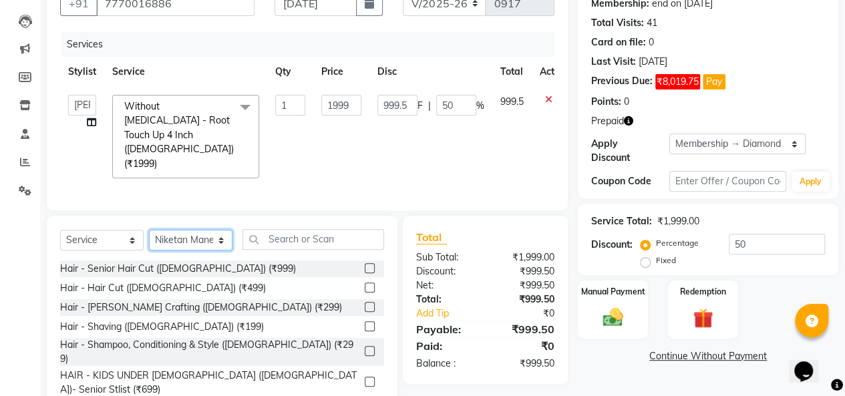
click at [187, 230] on select "Select Stylist [PERSON_NAME] [PERSON_NAME] Niketan Mane [PERSON_NAME] Sakshey C…" at bounding box center [190, 240] width 83 height 21
select select "52731"
click at [149, 230] on select "Select Stylist [PERSON_NAME] [PERSON_NAME] Niketan Mane [PERSON_NAME] Sakshey C…" at bounding box center [190, 240] width 83 height 21
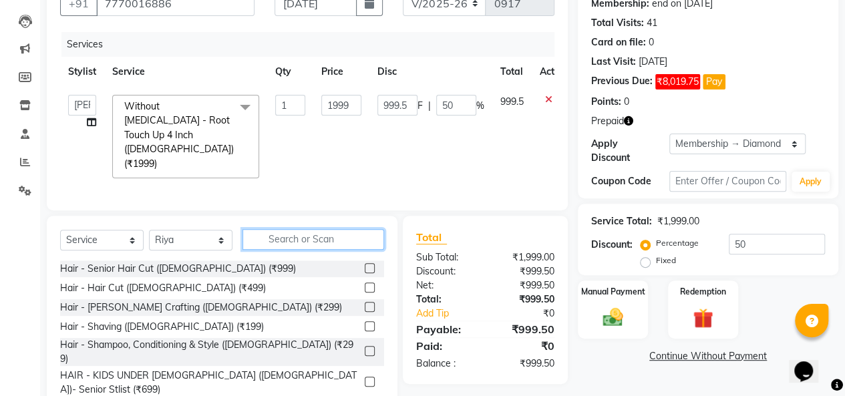
click at [303, 229] on input "text" at bounding box center [313, 239] width 142 height 21
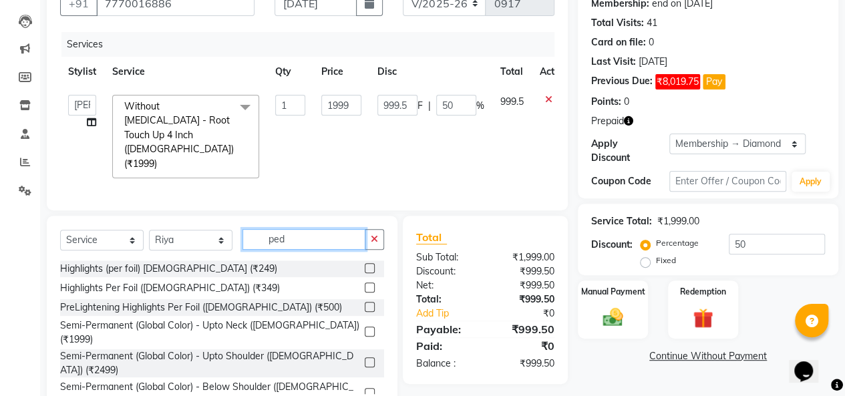
scroll to position [123, 0]
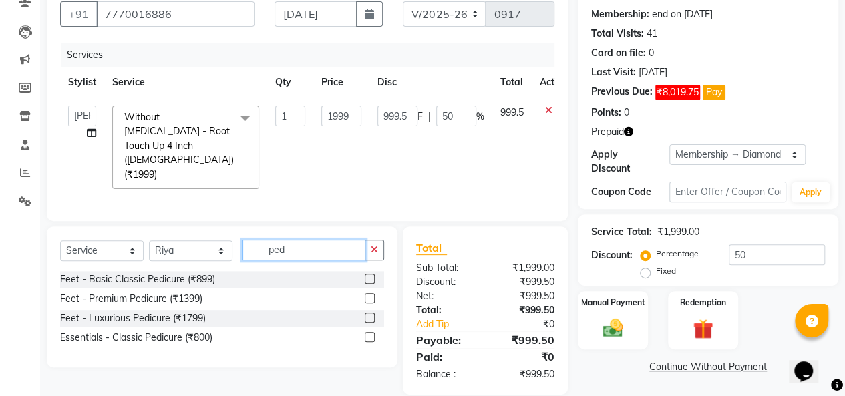
type input "ped"
click at [371, 274] on label at bounding box center [370, 279] width 10 height 10
click at [371, 275] on input "checkbox" at bounding box center [369, 279] width 9 height 9
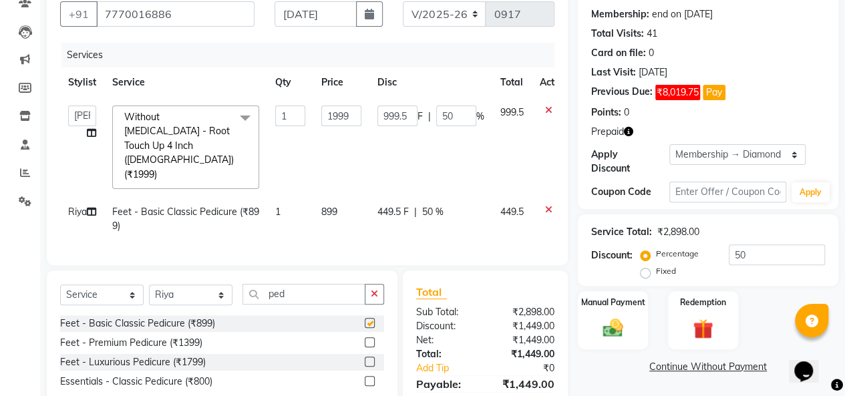
checkbox input "false"
click at [696, 323] on img at bounding box center [703, 329] width 34 height 26
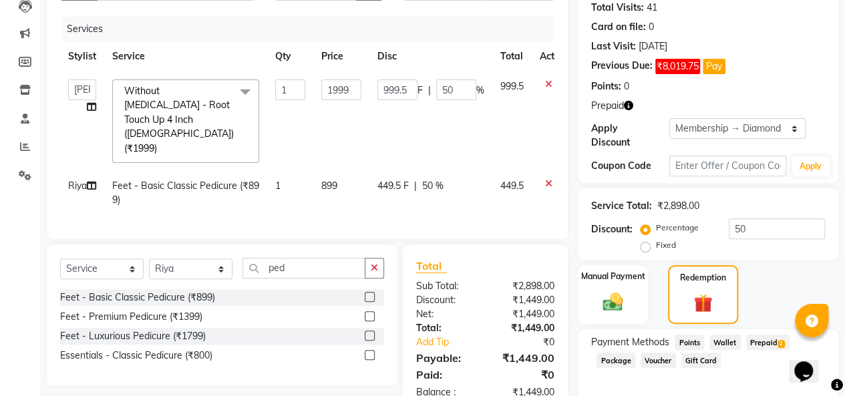
scroll to position [190, 0]
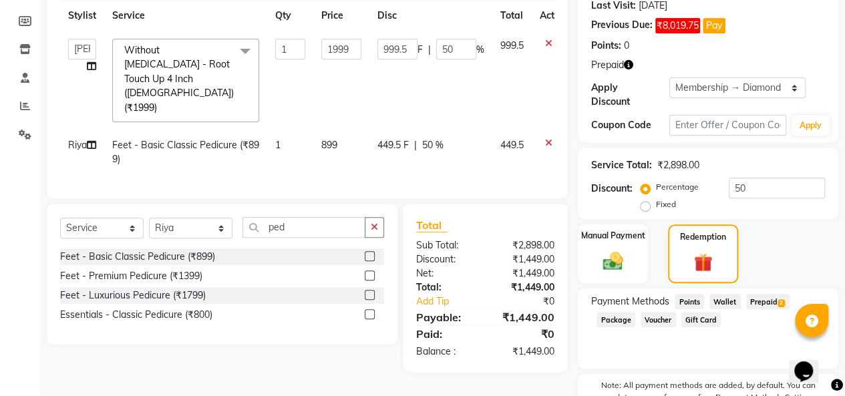
click at [777, 302] on span "2" at bounding box center [780, 303] width 7 height 8
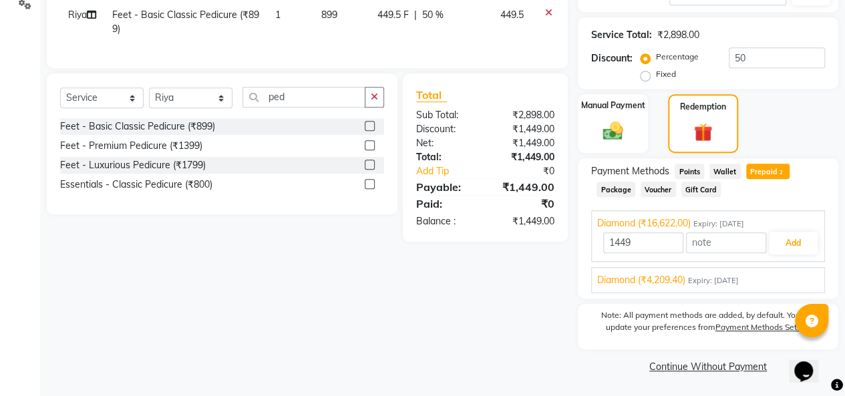
click at [798, 228] on div "Diamond (₹16,622.00) Expiry: [DATE]" at bounding box center [708, 223] width 222 height 14
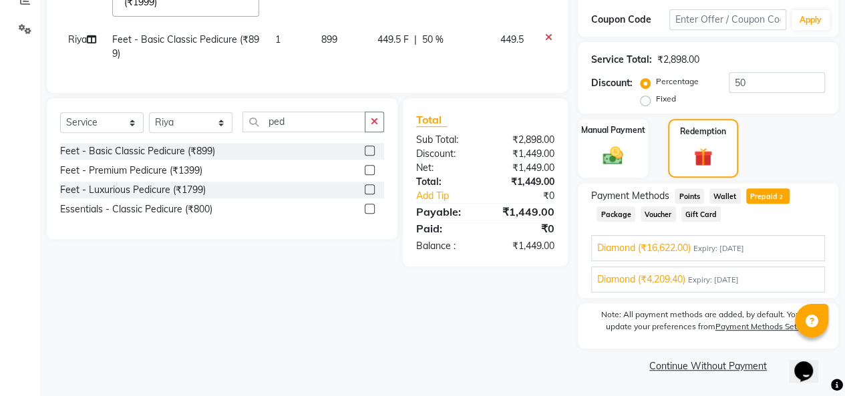
click at [797, 241] on div "Diamond (₹16,622.00) Expiry: [DATE] 1449 Add" at bounding box center [708, 248] width 234 height 26
click at [779, 199] on span "2" at bounding box center [780, 198] width 7 height 8
click at [687, 217] on span "Gift Card" at bounding box center [701, 214] width 40 height 15
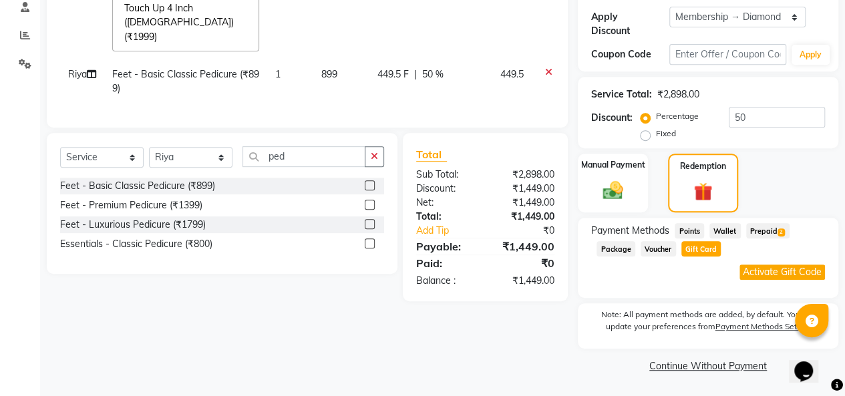
click at [764, 227] on span "Prepaid 2" at bounding box center [767, 230] width 43 height 15
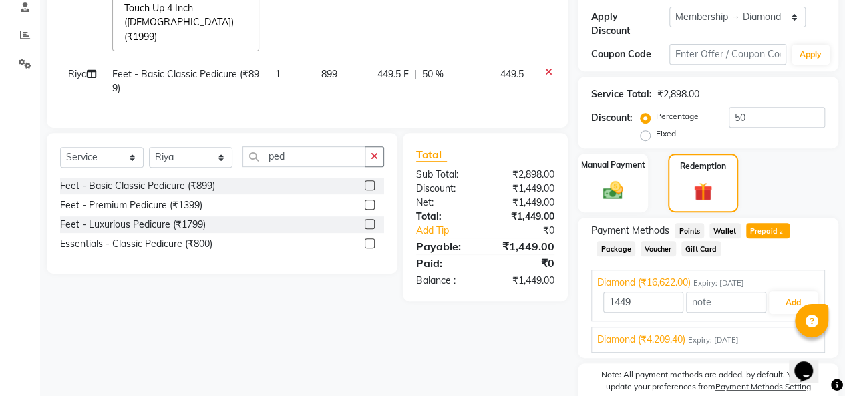
scroll to position [320, 0]
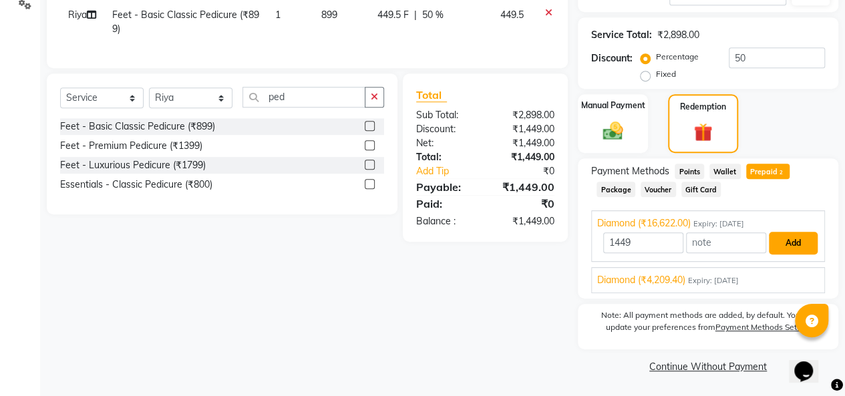
click at [796, 247] on button "Add" at bounding box center [793, 243] width 49 height 23
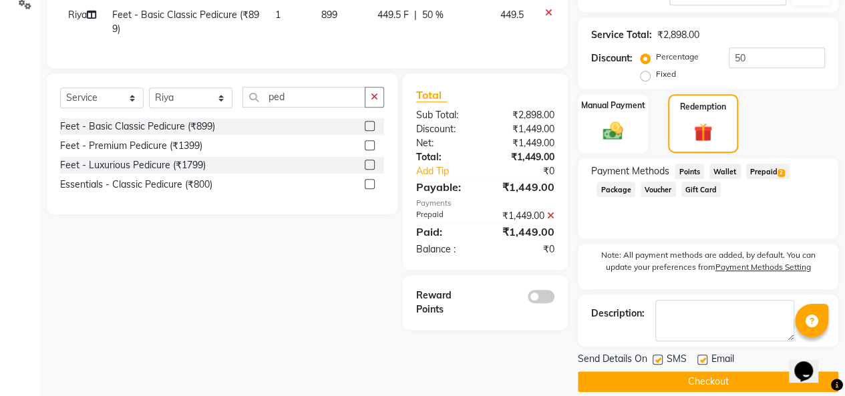
scroll to position [335, 0]
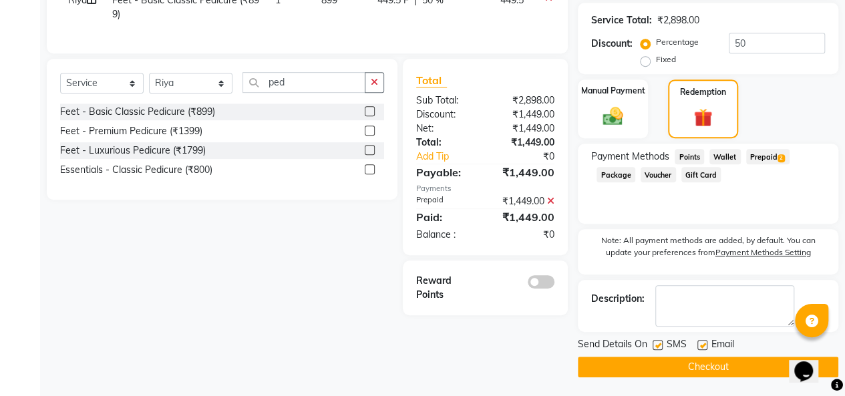
click at [729, 369] on button "Checkout" at bounding box center [708, 367] width 260 height 21
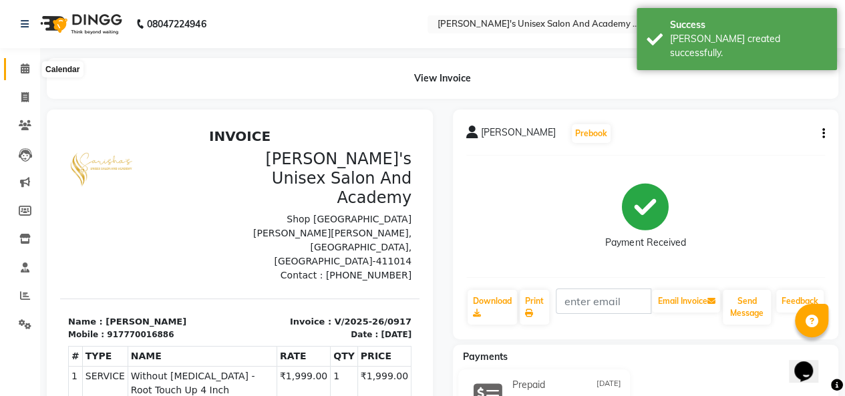
click at [31, 70] on span at bounding box center [24, 68] width 23 height 15
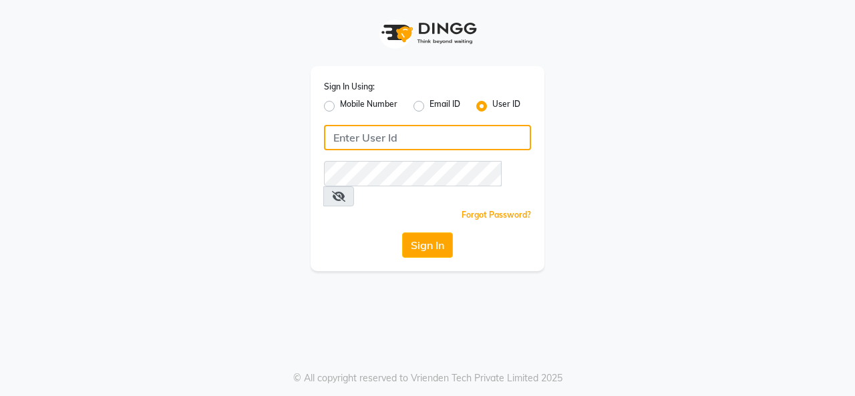
click at [351, 140] on input "Username" at bounding box center [427, 137] width 207 height 25
click at [396, 144] on input "sarishaa" at bounding box center [427, 137] width 207 height 25
type input "sarisha"
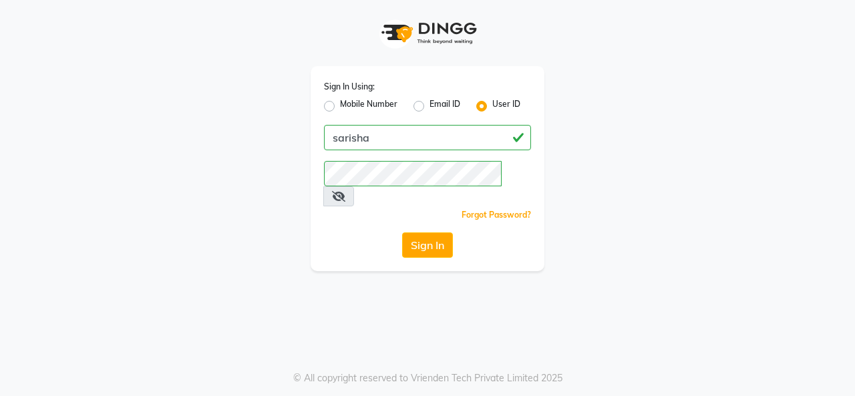
click at [345, 191] on icon at bounding box center [338, 196] width 13 height 11
click at [438, 232] on button "Sign In" at bounding box center [427, 244] width 51 height 25
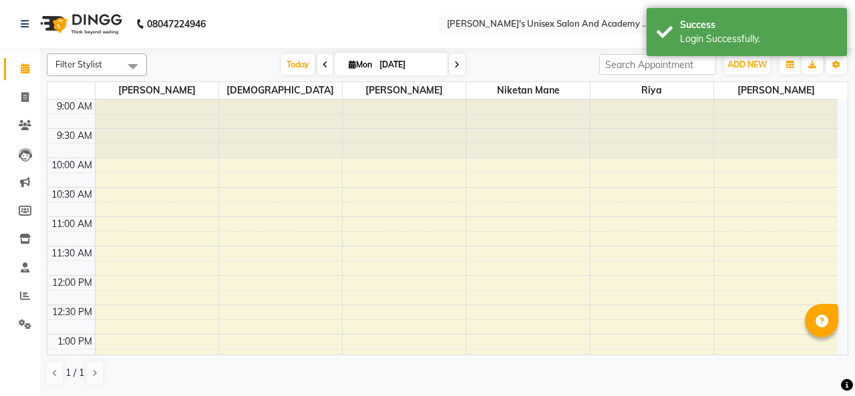
select select "en"
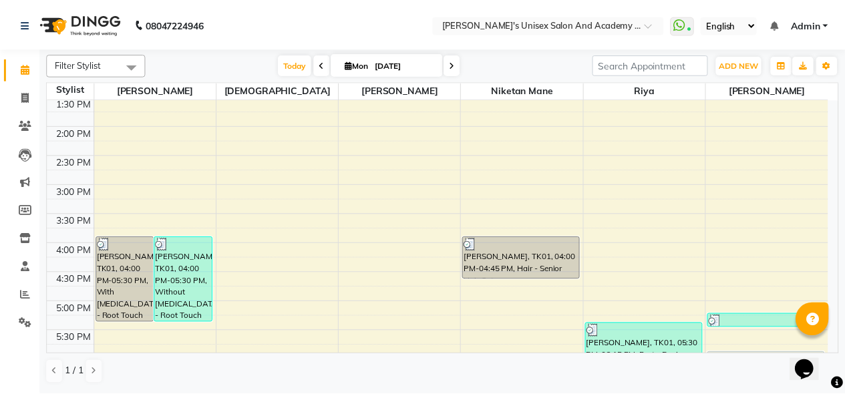
scroll to position [401, 0]
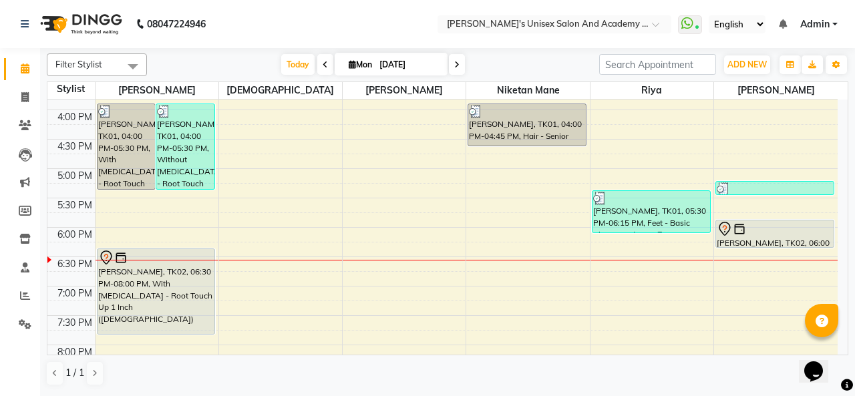
click at [187, 154] on div "[PERSON_NAME], TK01, 04:00 PM-05:30 PM, Without [MEDICAL_DATA] - Root Touch Up …" at bounding box center [185, 146] width 58 height 85
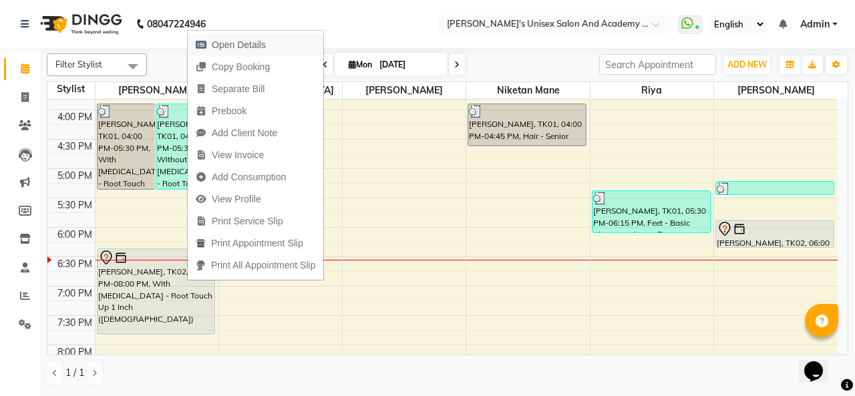
click at [246, 46] on span "Open Details" at bounding box center [239, 45] width 54 height 14
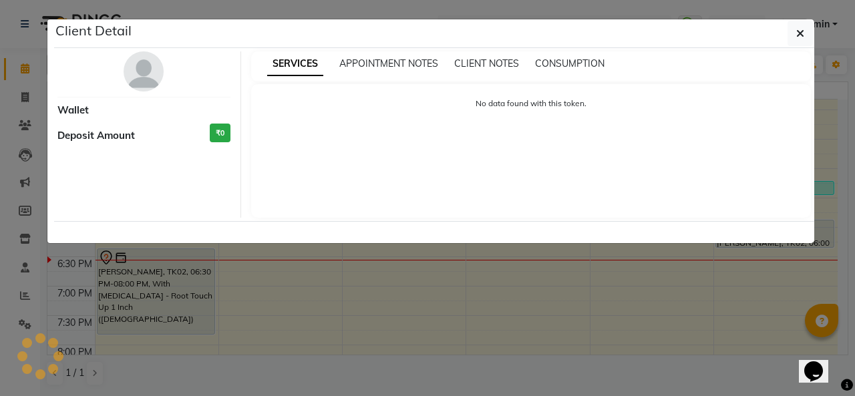
select select "3"
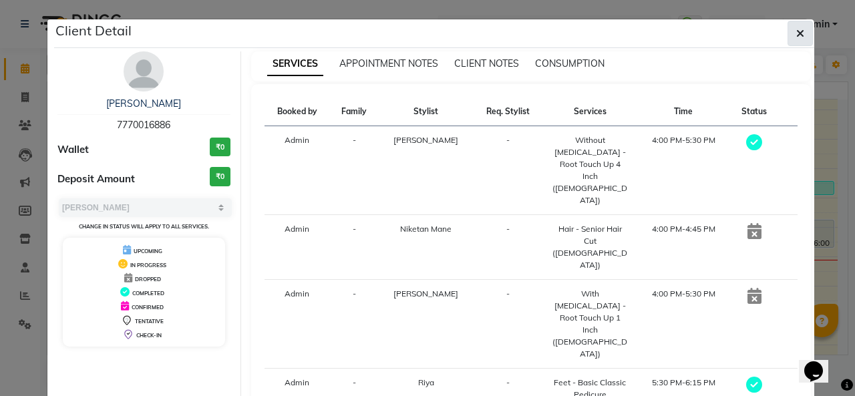
click at [799, 32] on icon "button" at bounding box center [800, 33] width 8 height 11
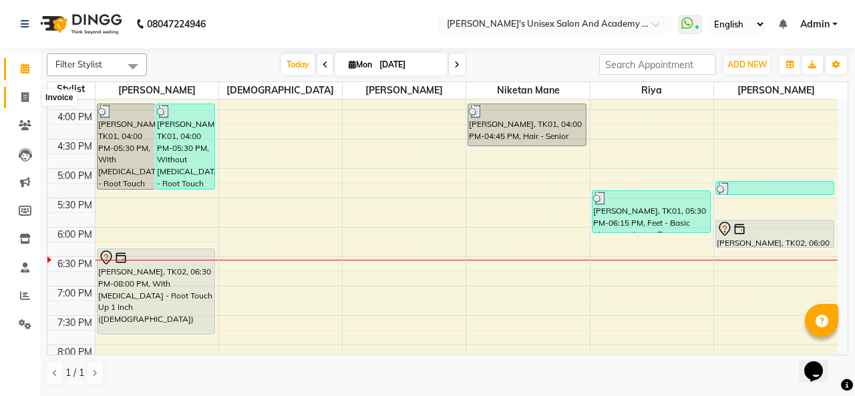
click at [29, 98] on span at bounding box center [24, 97] width 23 height 15
select select "service"
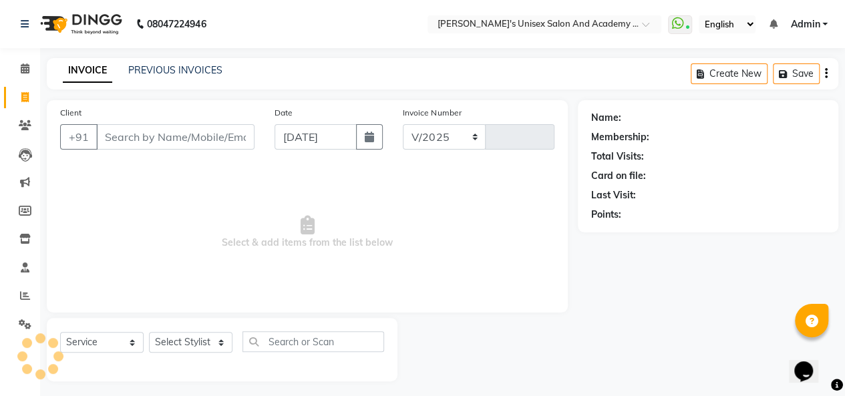
select select "665"
type input "0918"
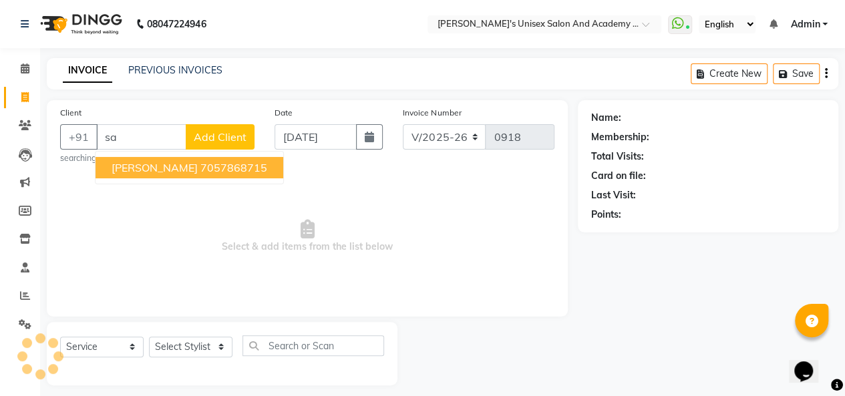
type input "s"
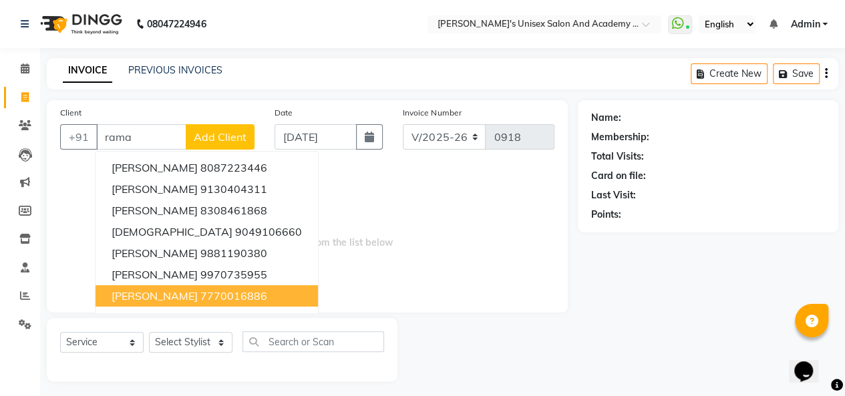
click at [172, 297] on span "[PERSON_NAME]" at bounding box center [155, 295] width 86 height 13
type input "7770016886"
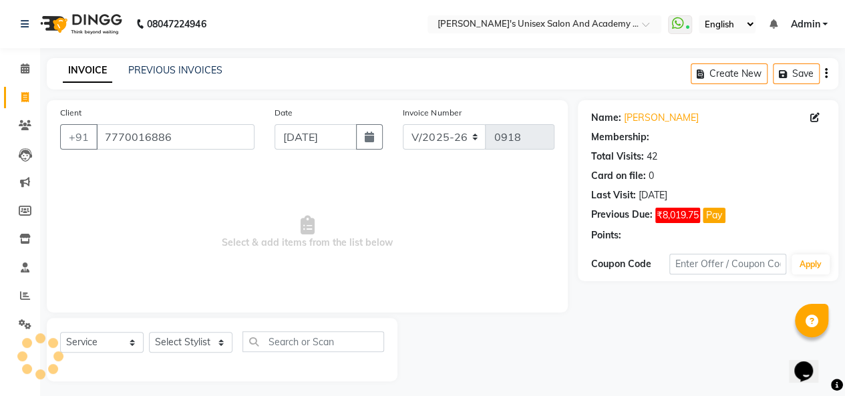
select select "2: Object"
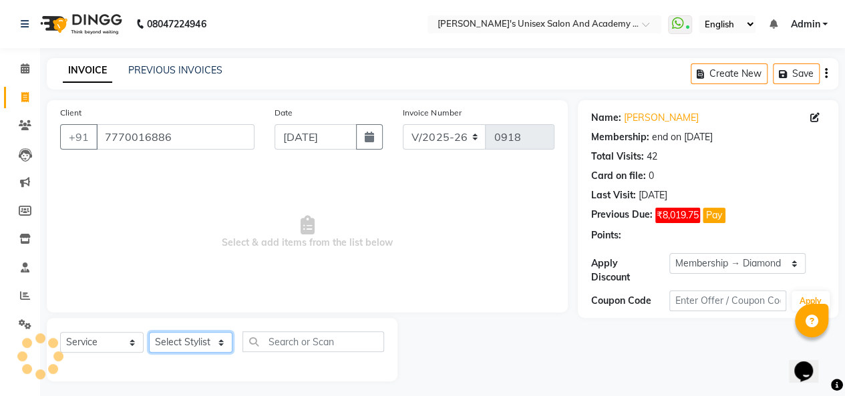
click at [186, 343] on select "Select Stylist [PERSON_NAME] [PERSON_NAME] Niketan Mane [PERSON_NAME] Sakshey C…" at bounding box center [190, 342] width 83 height 21
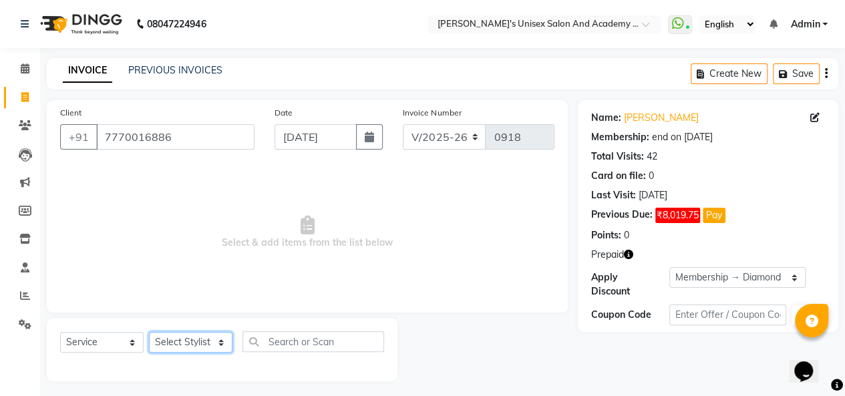
select select "52731"
click at [149, 332] on select "Select Stylist [PERSON_NAME] [PERSON_NAME] Niketan Mane [PERSON_NAME] Sakshey C…" at bounding box center [190, 342] width 83 height 21
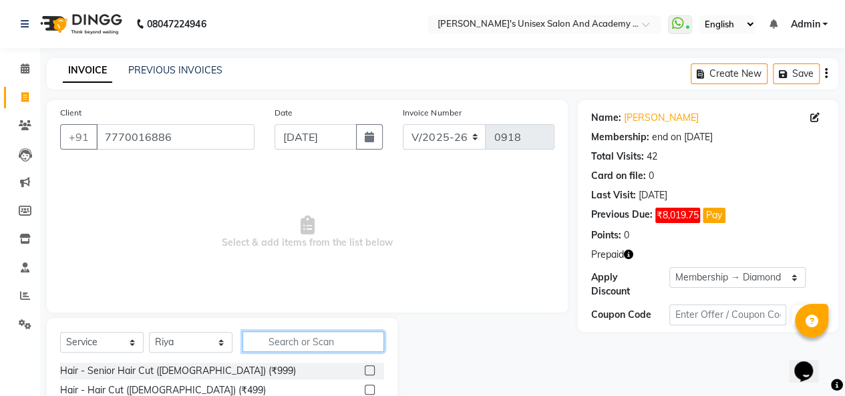
click at [277, 341] on input "text" at bounding box center [313, 341] width 142 height 21
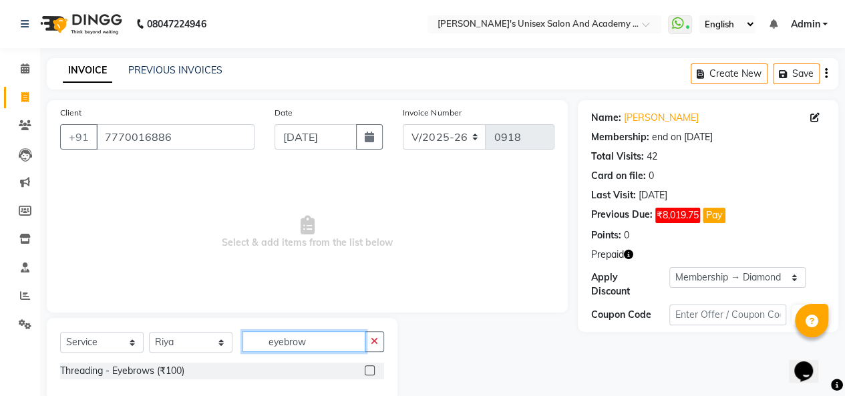
type input "eyebrow"
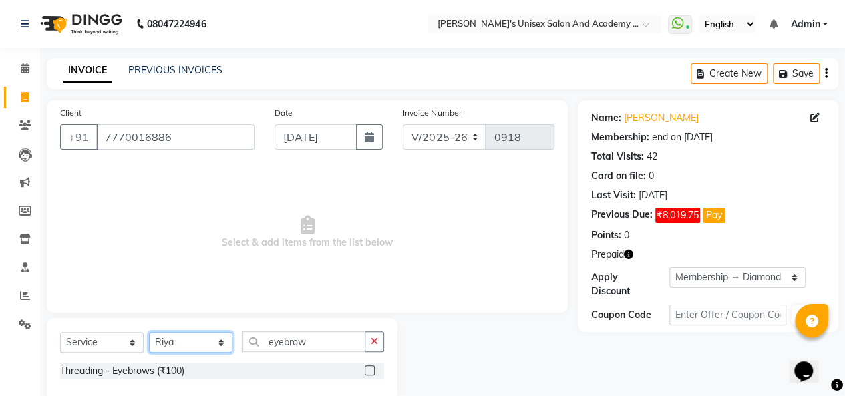
click at [228, 341] on select "Select Stylist [PERSON_NAME] [PERSON_NAME] Niketan Mane [PERSON_NAME] Sakshey C…" at bounding box center [190, 342] width 83 height 21
click at [371, 371] on label at bounding box center [370, 370] width 10 height 10
click at [371, 371] on input "checkbox" at bounding box center [369, 371] width 9 height 9
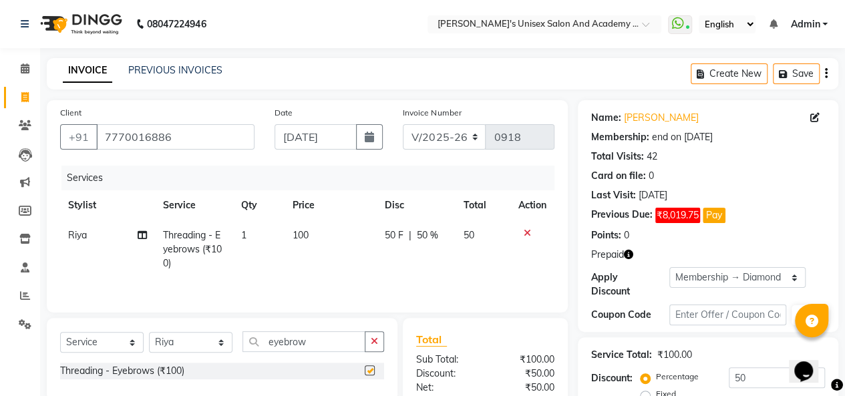
checkbox input "false"
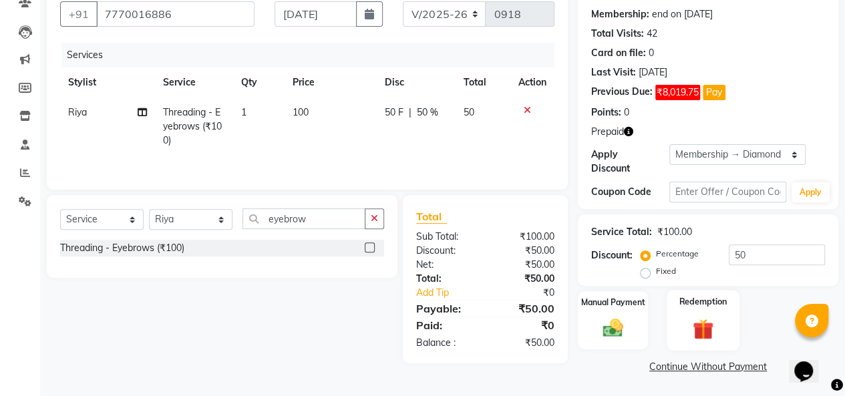
click at [713, 315] on div "Redemption" at bounding box center [703, 320] width 73 height 61
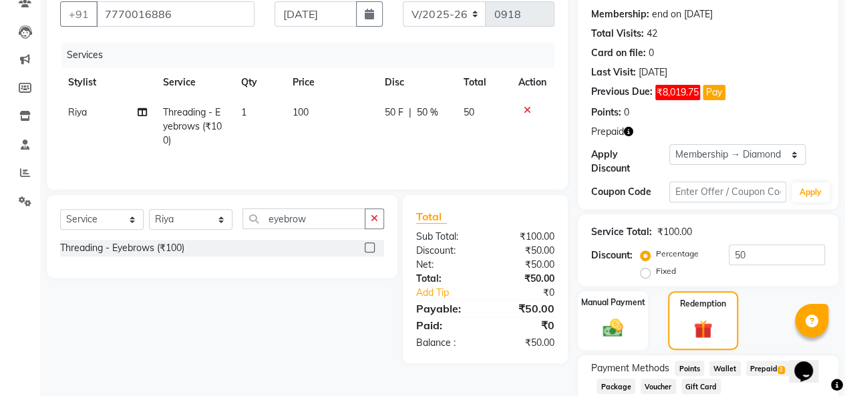
click at [760, 367] on span "Prepaid 2" at bounding box center [767, 368] width 43 height 15
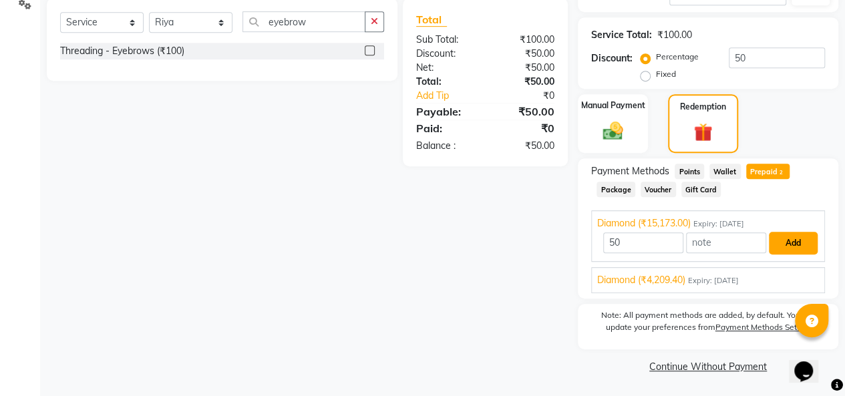
click at [800, 248] on button "Add" at bounding box center [793, 243] width 49 height 23
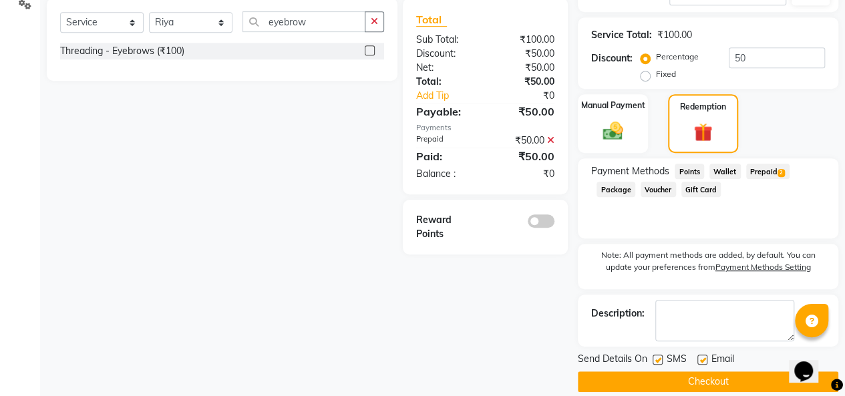
click at [798, 244] on div "Note: All payment methods are added, by default. You can update your preference…" at bounding box center [708, 266] width 260 height 45
click at [771, 180] on div "Prepaid 2" at bounding box center [765, 173] width 49 height 18
click at [765, 169] on span "Prepaid 2" at bounding box center [767, 171] width 43 height 15
